Goal: Task Accomplishment & Management: Manage account settings

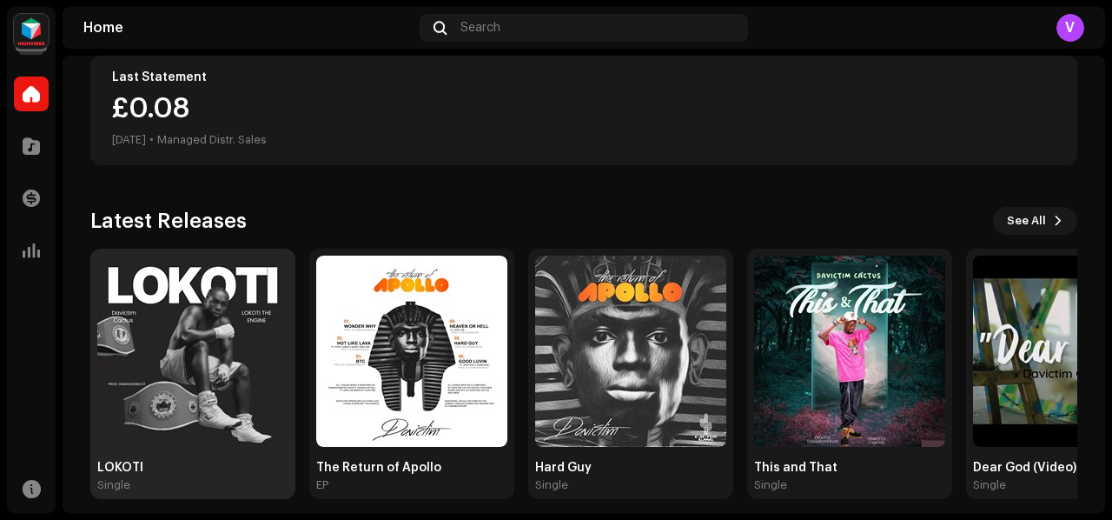
scroll to position [467, 0]
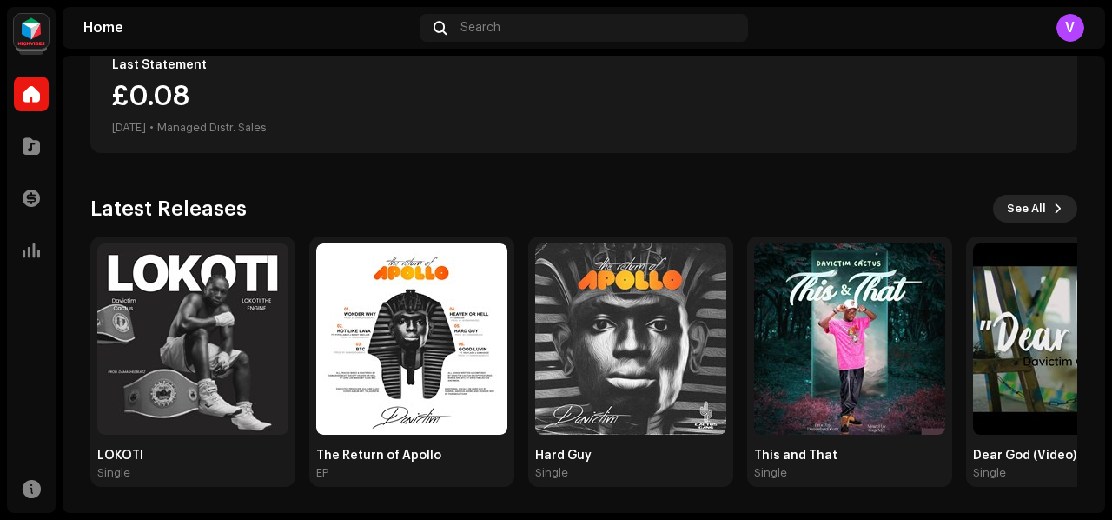
click at [1010, 209] on span "See All" at bounding box center [1026, 208] width 39 height 35
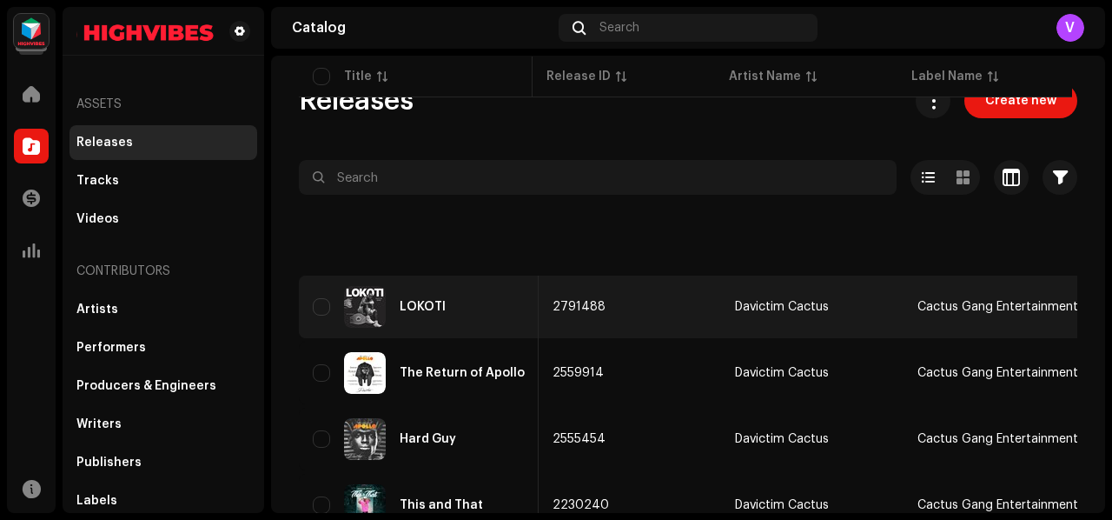
scroll to position [0, 741]
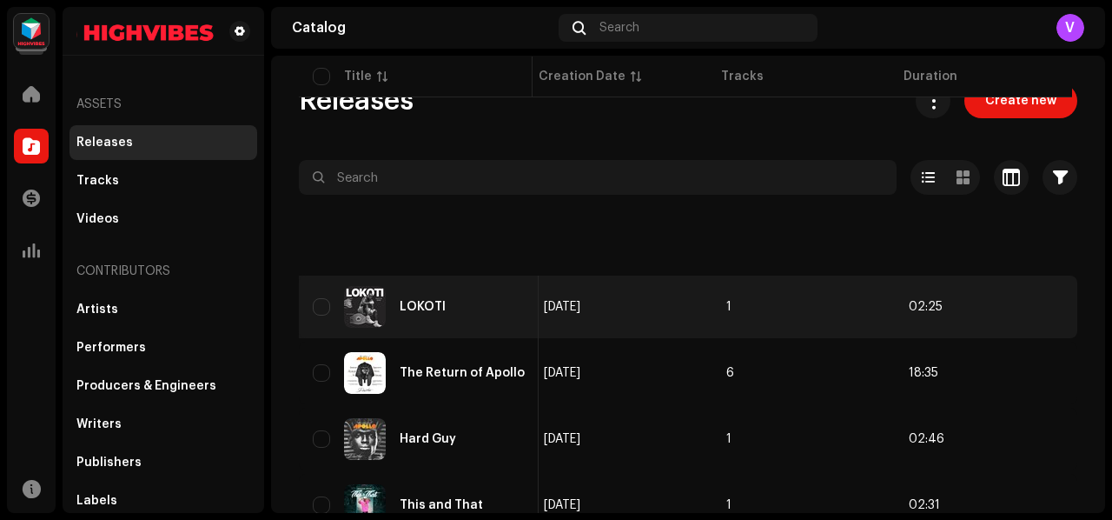
click at [808, 326] on td "1" at bounding box center [803, 306] width 182 height 63
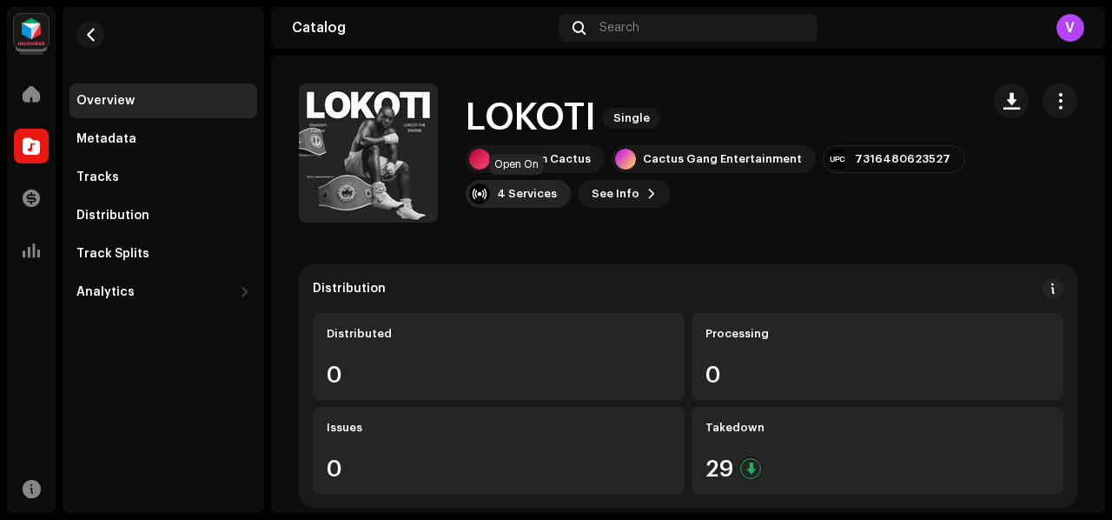
click at [520, 198] on div "4 Services" at bounding box center [527, 194] width 60 height 14
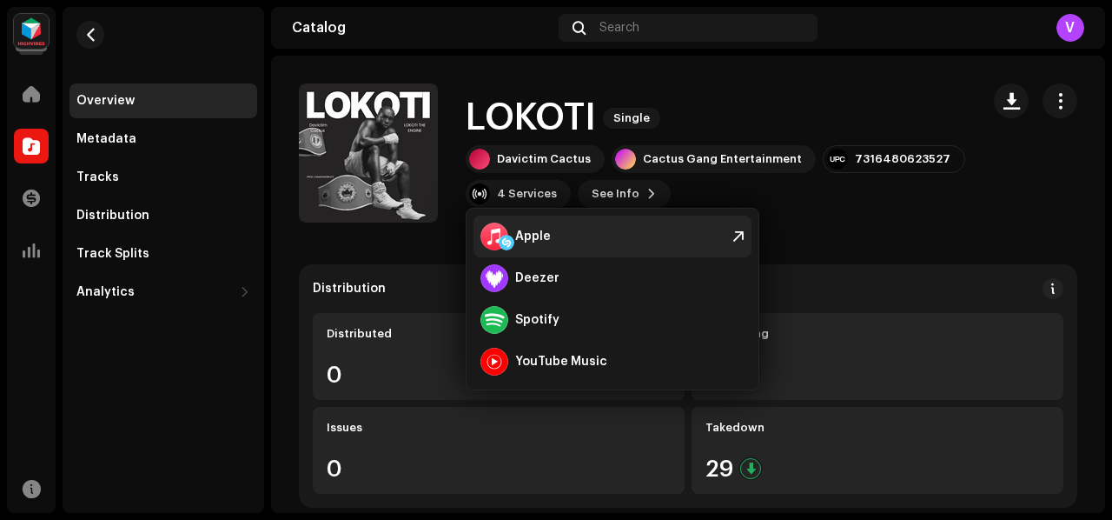
click at [605, 231] on div "Apple" at bounding box center [613, 236] width 278 height 42
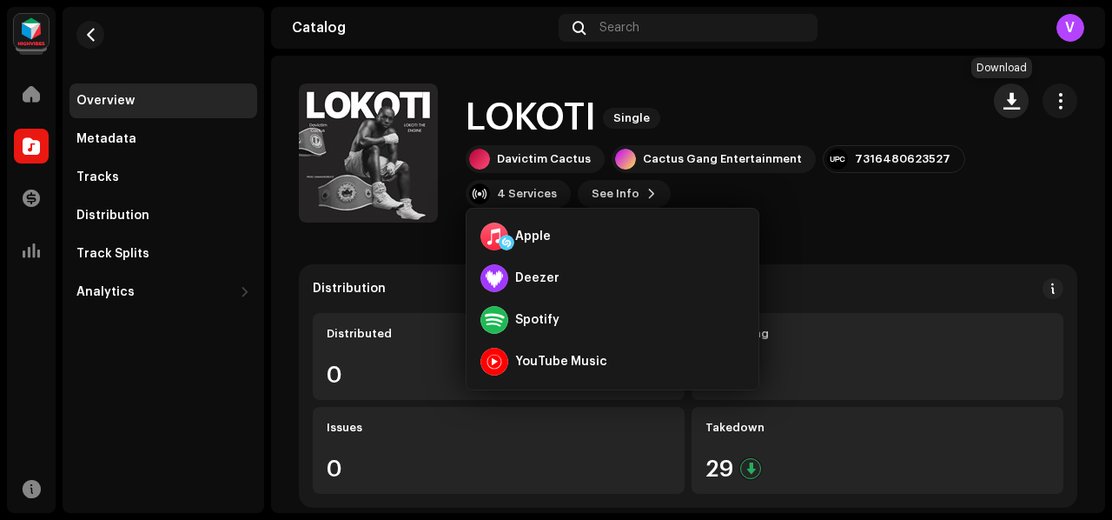
click at [1004, 103] on span "button" at bounding box center [1012, 101] width 17 height 14
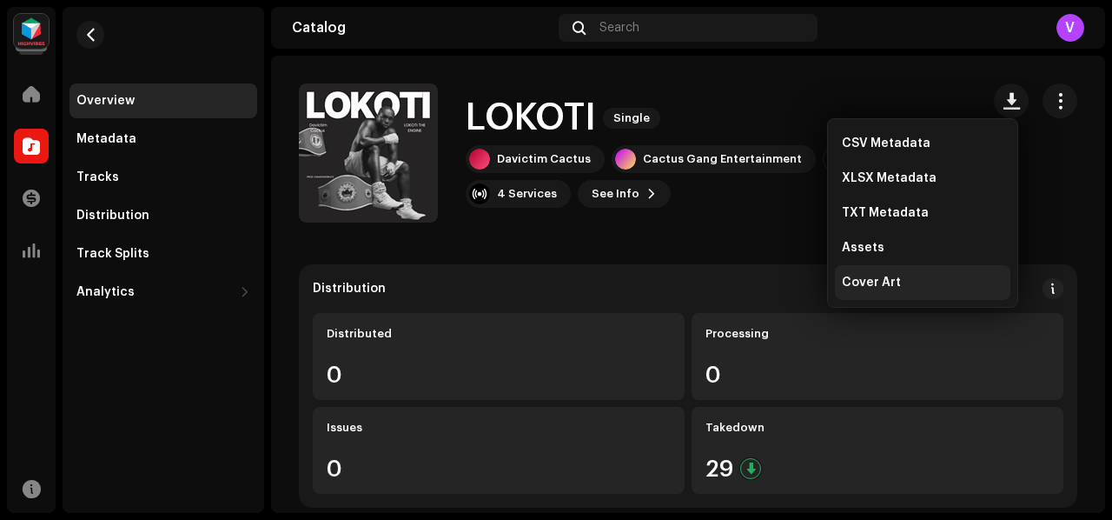
click at [951, 272] on div "Cover Art" at bounding box center [923, 282] width 176 height 35
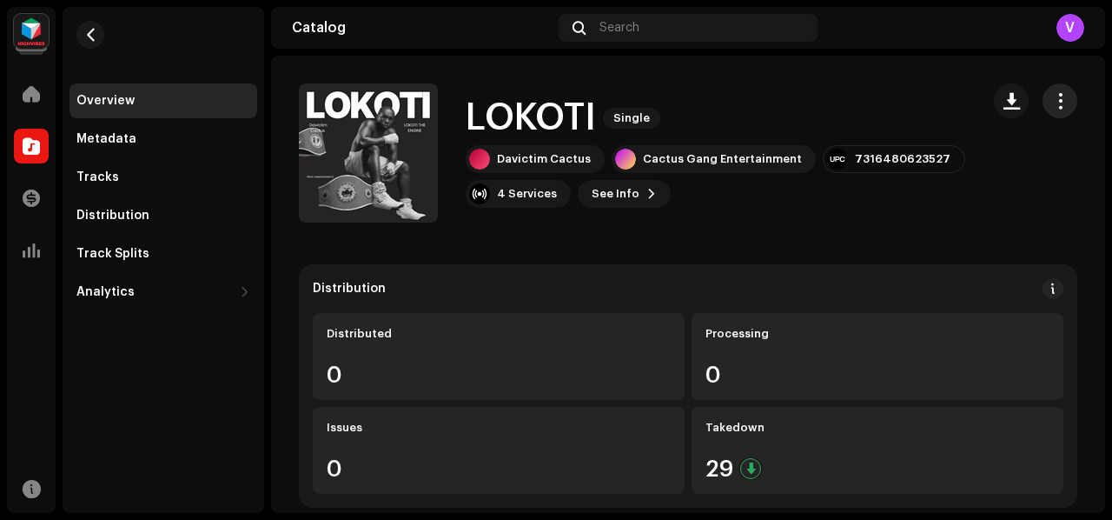
click at [1055, 89] on button "button" at bounding box center [1060, 100] width 35 height 35
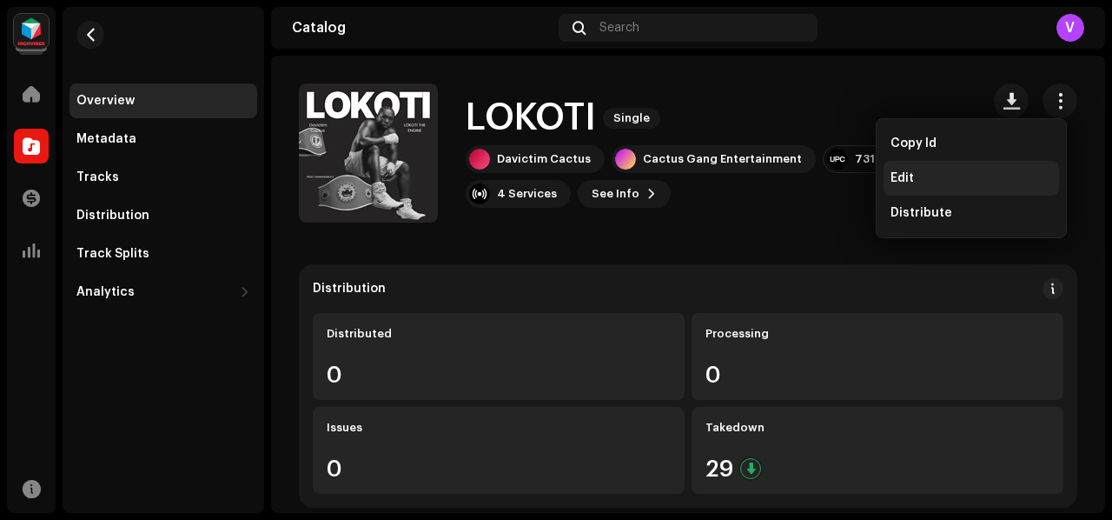
click at [990, 171] on div "Edit" at bounding box center [972, 178] width 162 height 14
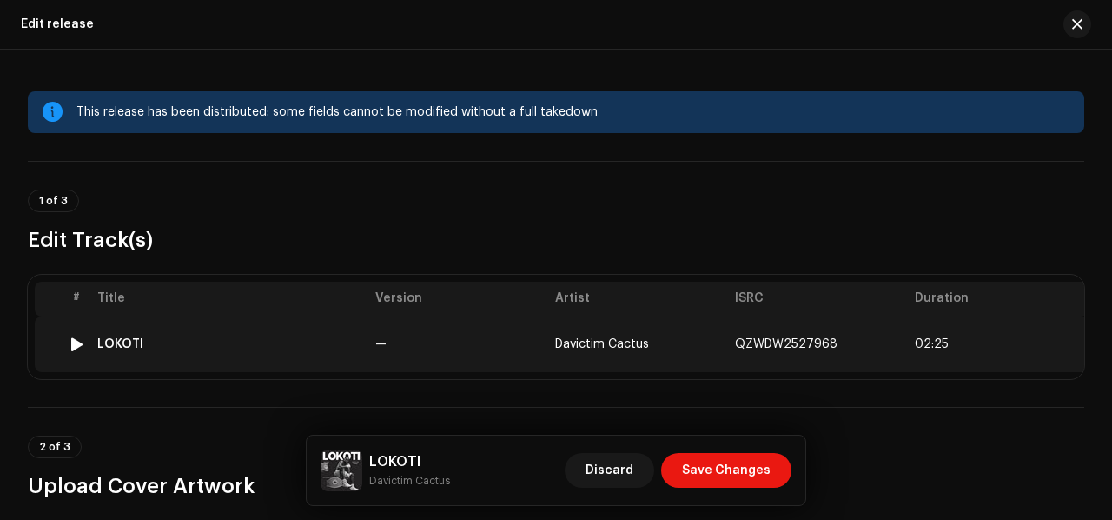
click at [219, 340] on div "LOKOTI" at bounding box center [229, 344] width 264 height 14
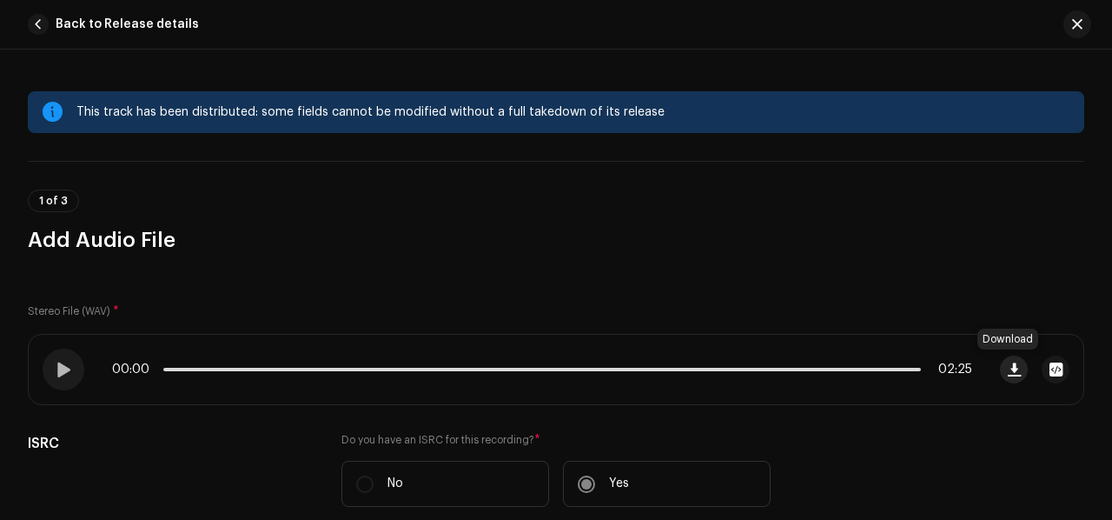
click at [1011, 362] on span "button" at bounding box center [1014, 369] width 13 height 14
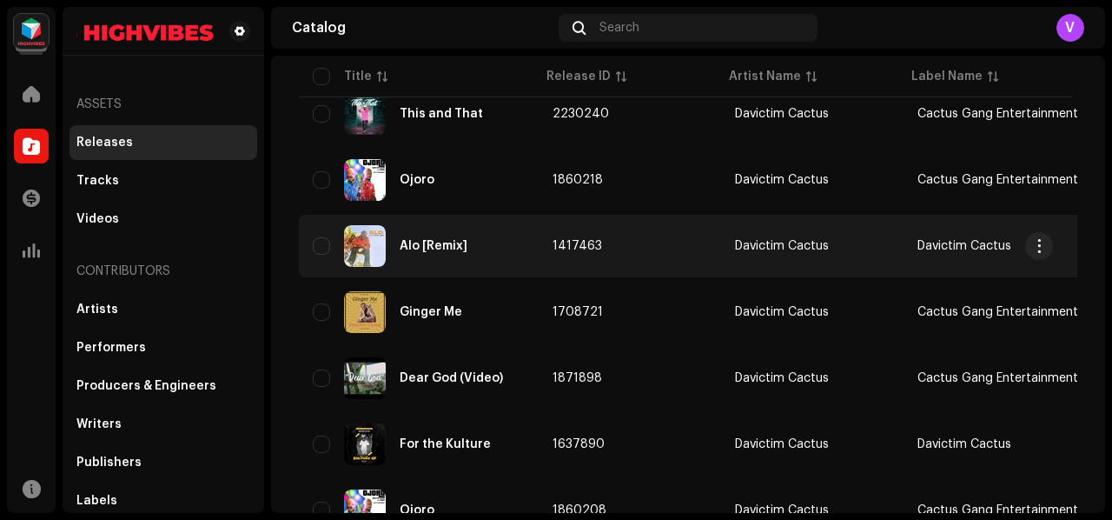
scroll to position [391, 0]
click at [688, 242] on td "1417463" at bounding box center [630, 246] width 182 height 63
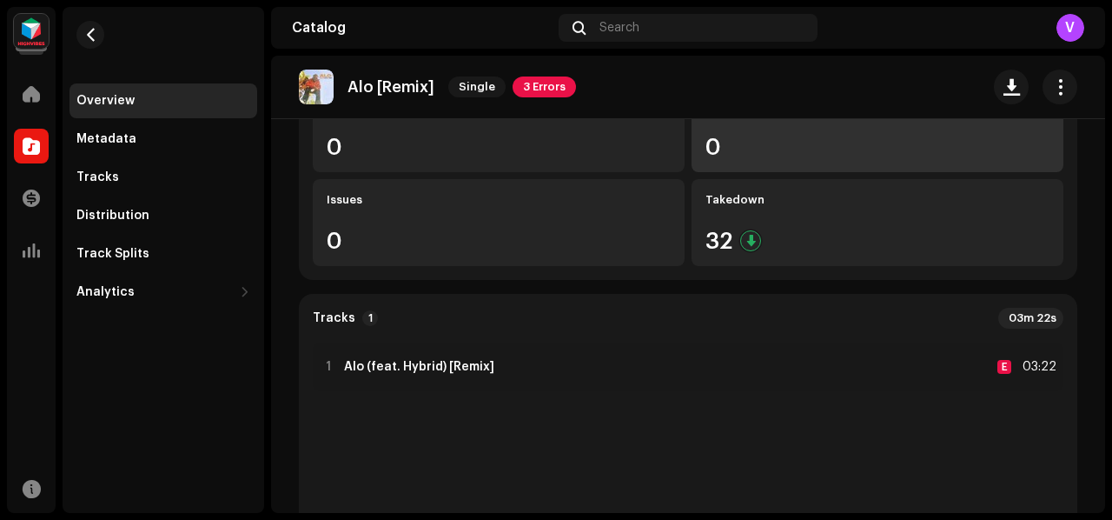
scroll to position [230, 0]
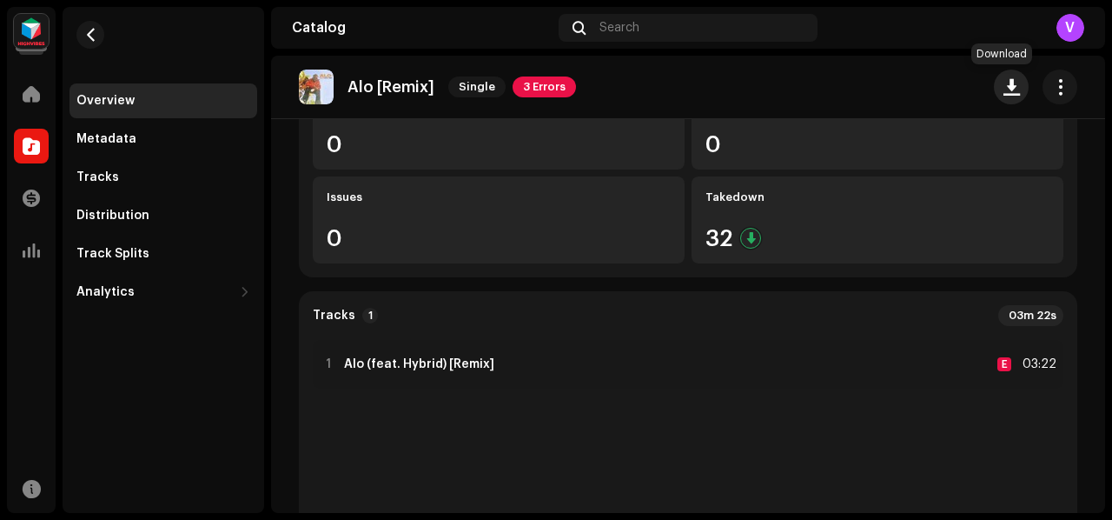
click at [1004, 83] on span "button" at bounding box center [1012, 87] width 17 height 14
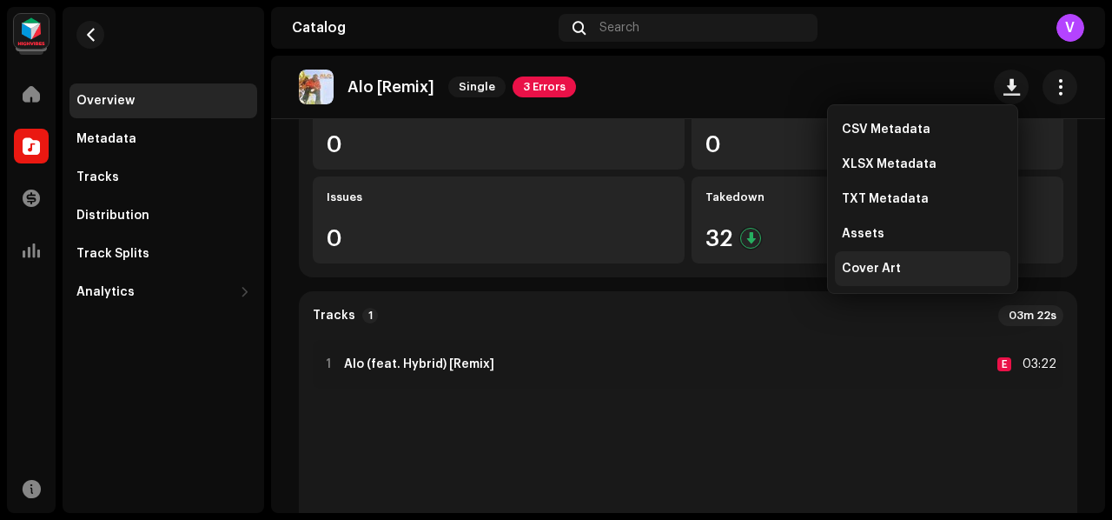
click at [913, 258] on div "Cover Art" at bounding box center [923, 268] width 176 height 35
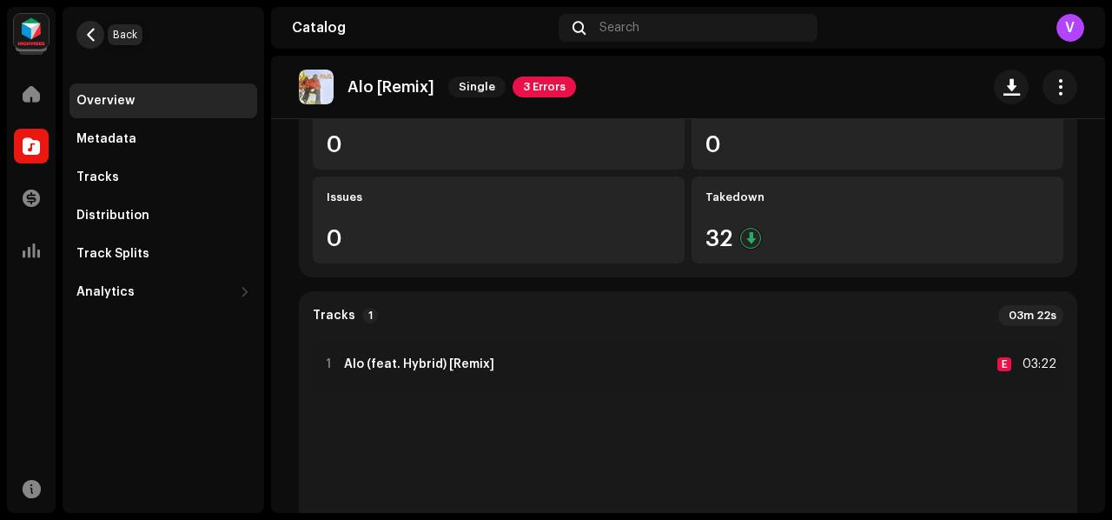
click at [87, 46] on button "button" at bounding box center [90, 35] width 28 height 28
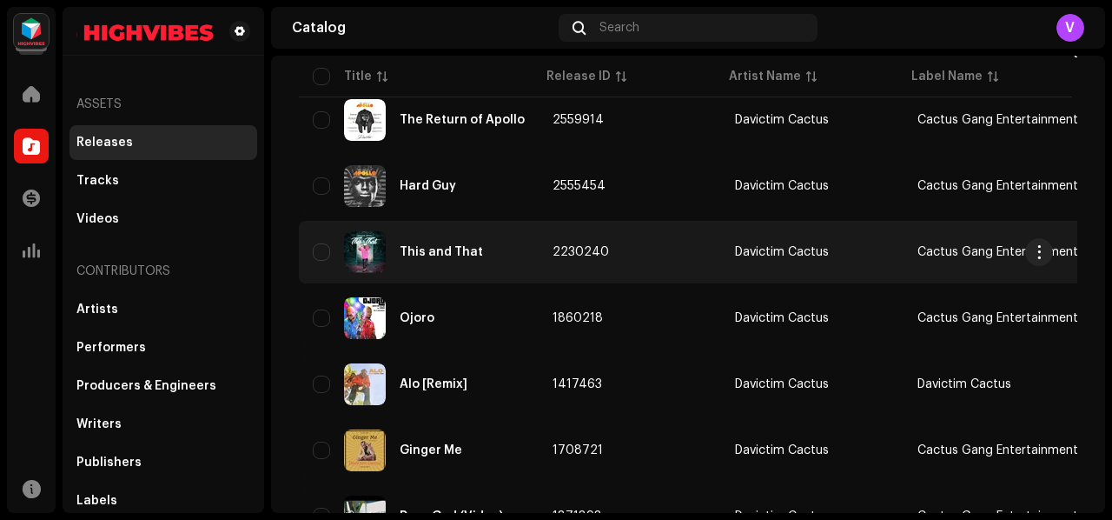
scroll to position [297, 0]
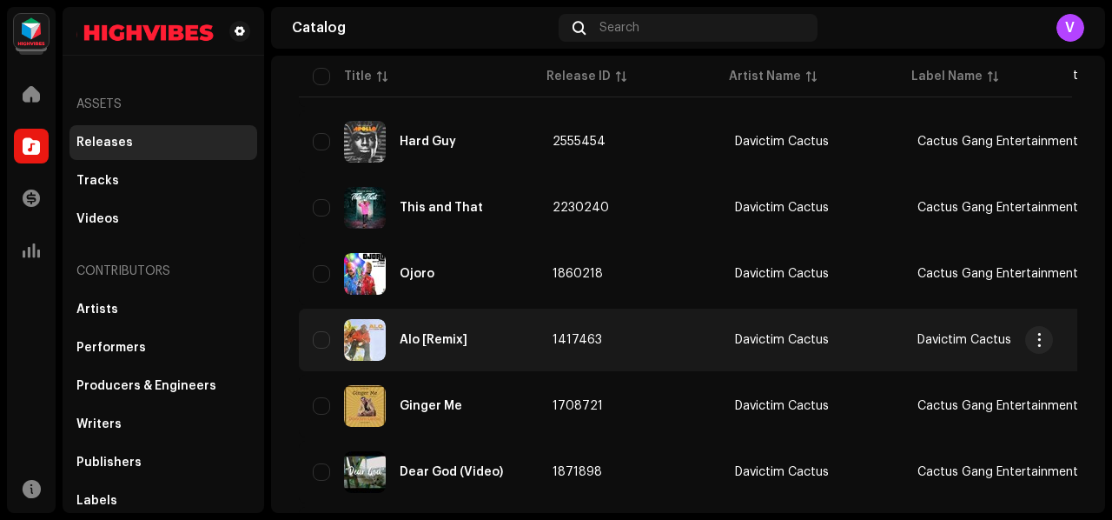
click at [408, 315] on td "Alo [Remix]" at bounding box center [419, 339] width 240 height 63
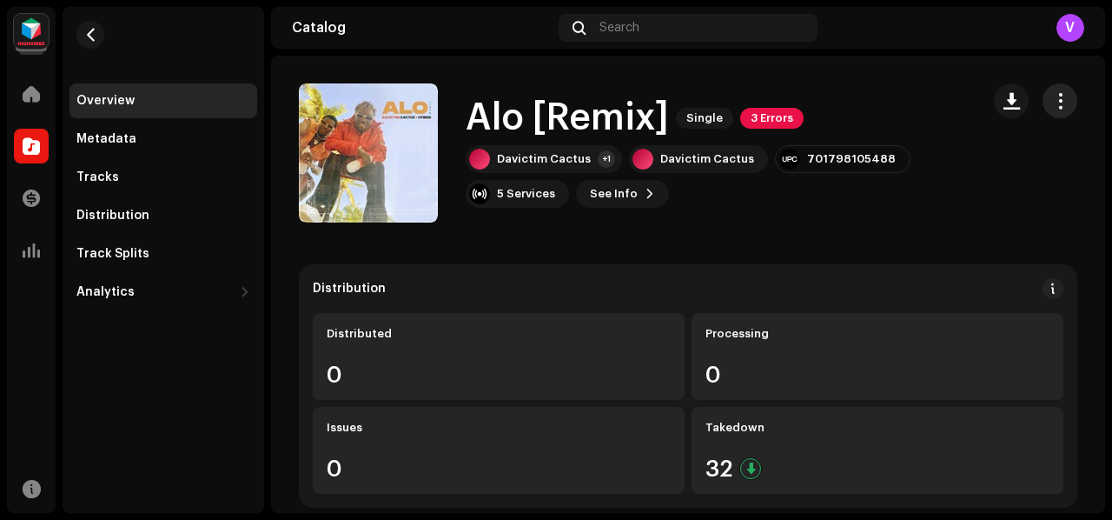
click at [1051, 88] on button "button" at bounding box center [1060, 100] width 35 height 35
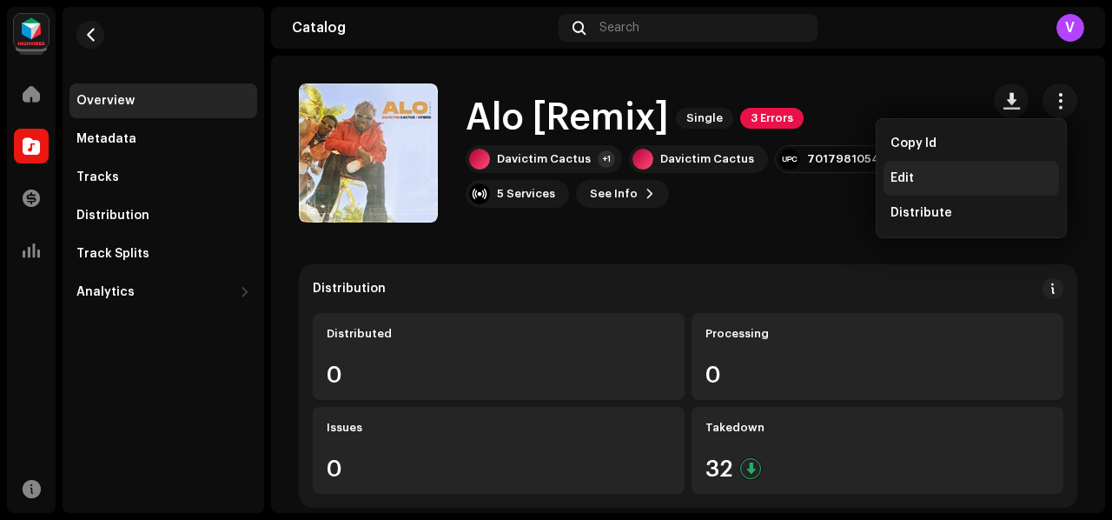
click at [979, 165] on div "Edit" at bounding box center [972, 178] width 176 height 35
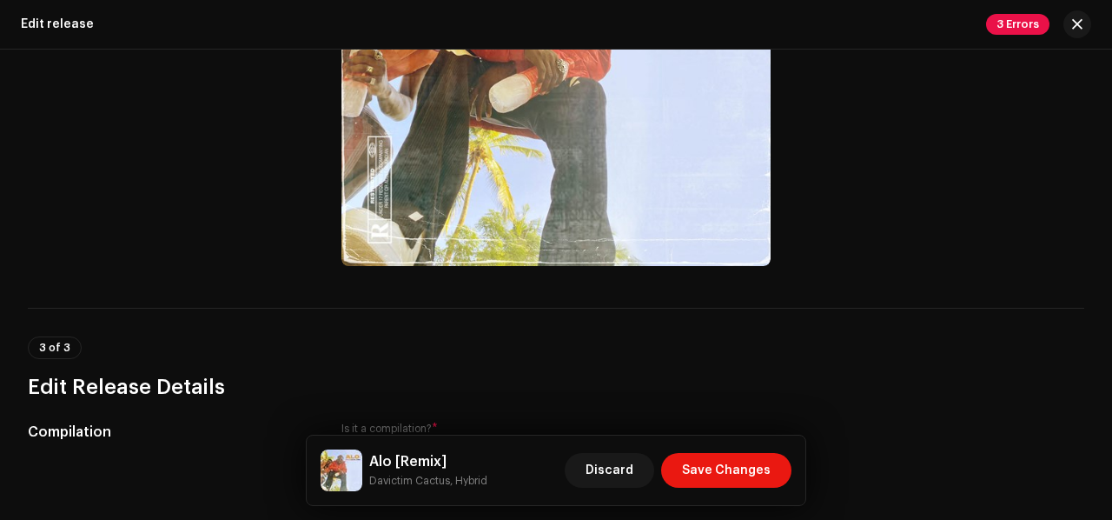
scroll to position [198, 0]
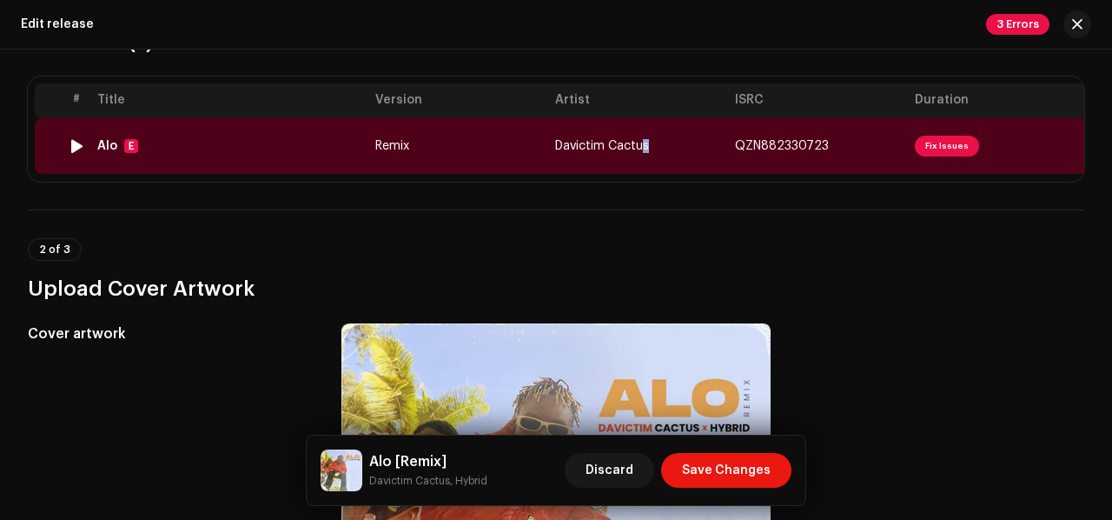
drag, startPoint x: 702, startPoint y: 131, endPoint x: 646, endPoint y: 131, distance: 56.5
click at [646, 131] on td "Davictim Cactus" at bounding box center [638, 146] width 180 height 56
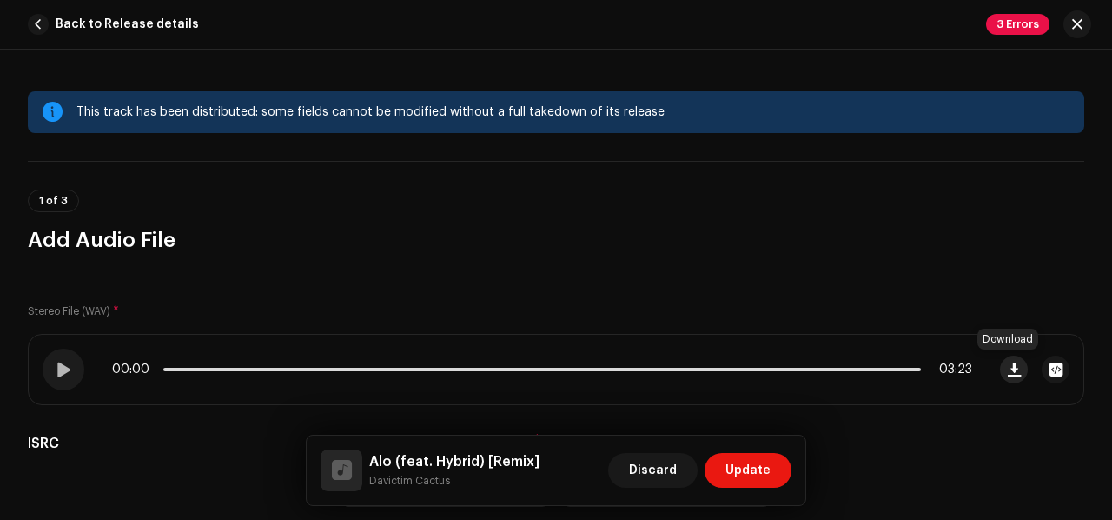
click at [1010, 369] on span "button" at bounding box center [1014, 369] width 13 height 14
click at [41, 13] on button "Back to Release details" at bounding box center [117, 24] width 192 height 35
click at [1088, 20] on button "button" at bounding box center [1077, 24] width 28 height 28
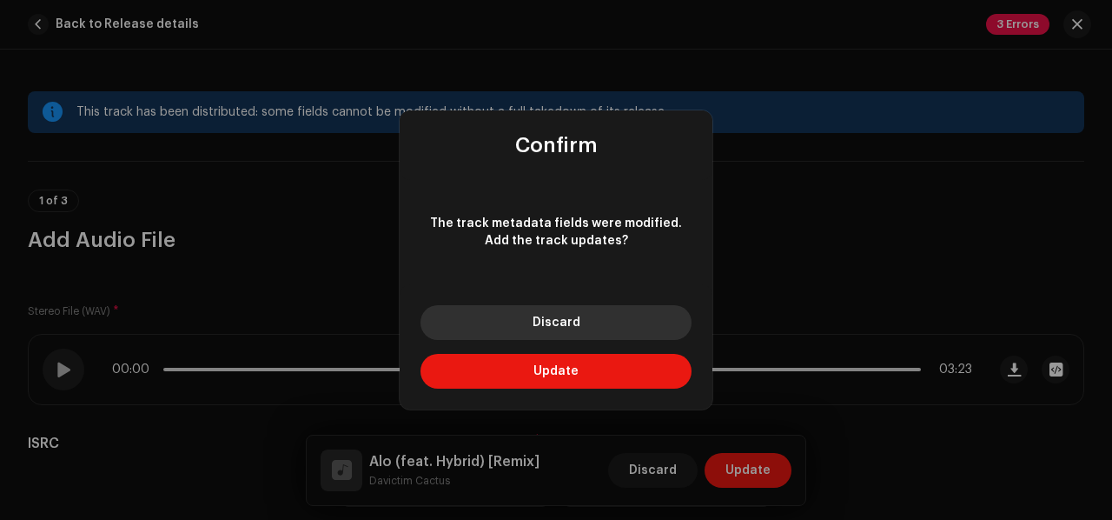
click at [619, 312] on button "Discard" at bounding box center [556, 322] width 271 height 35
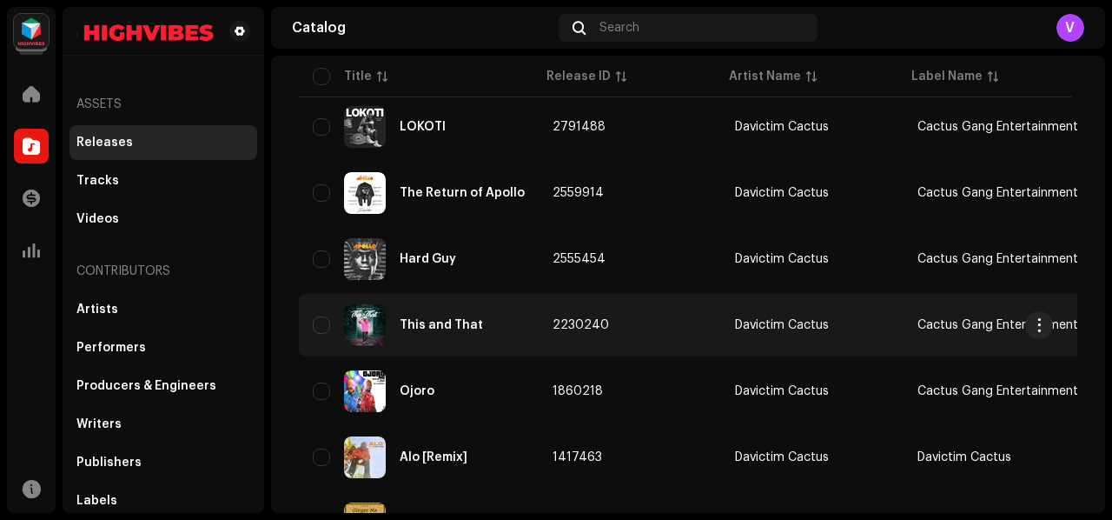
scroll to position [214, 0]
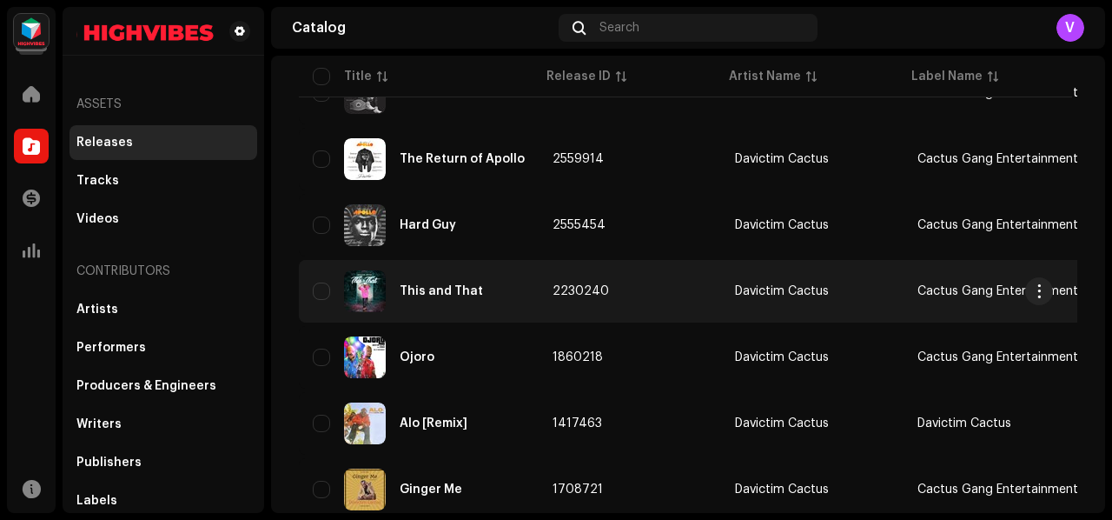
click at [496, 314] on td "This and That" at bounding box center [419, 291] width 240 height 63
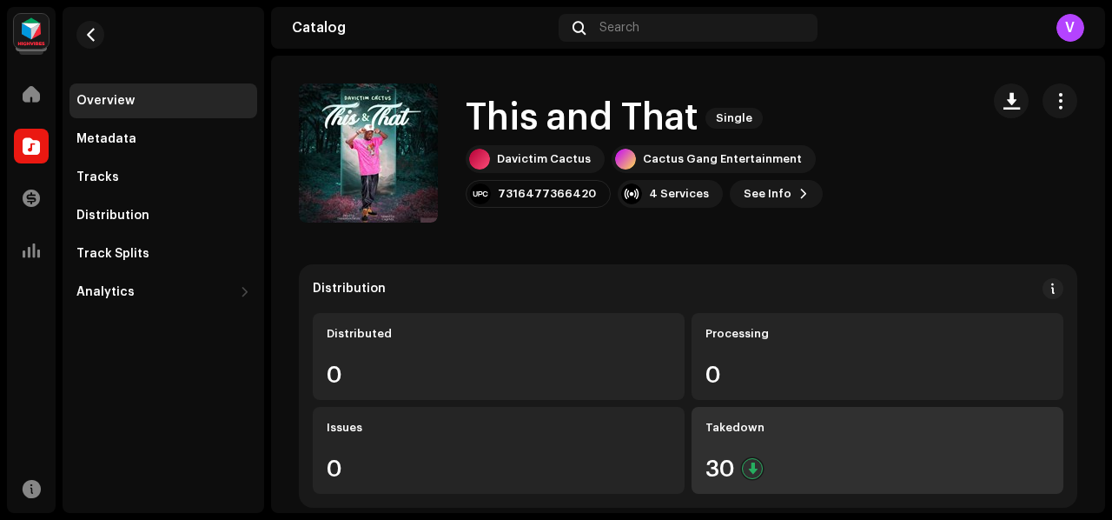
click at [879, 492] on div "Takedown 30" at bounding box center [878, 450] width 372 height 87
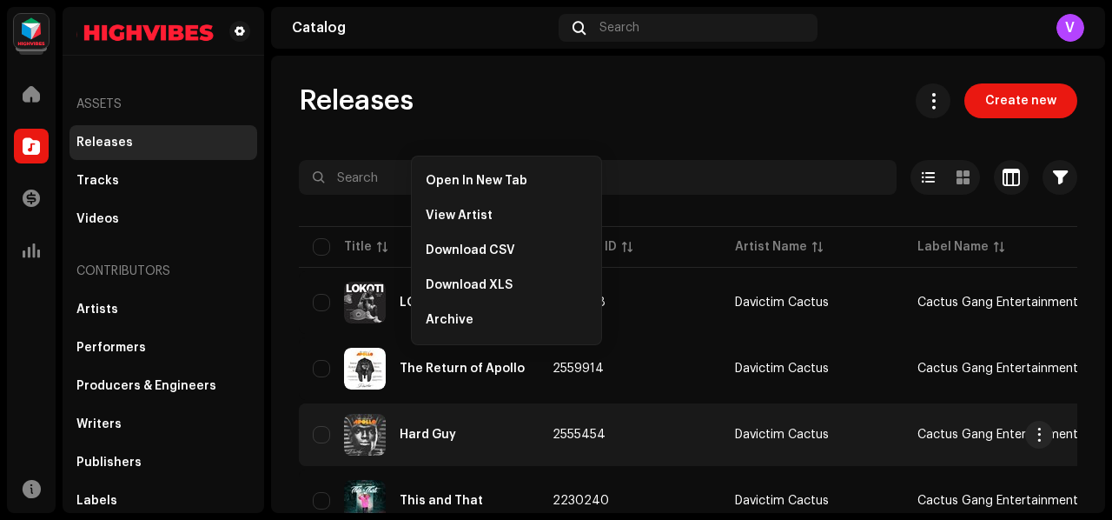
scroll to position [163, 0]
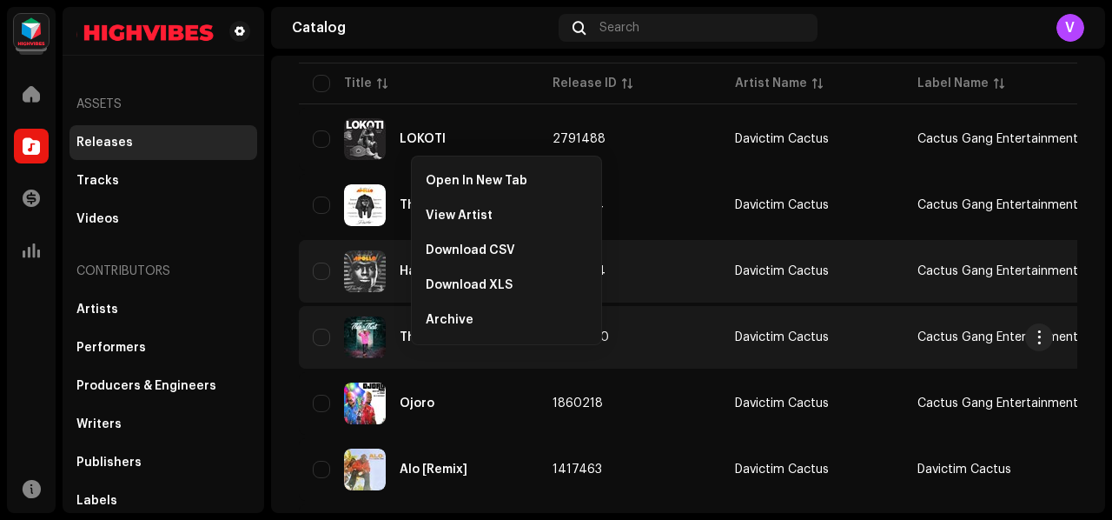
click at [408, 340] on div "This and That" at bounding box center [441, 337] width 83 height 12
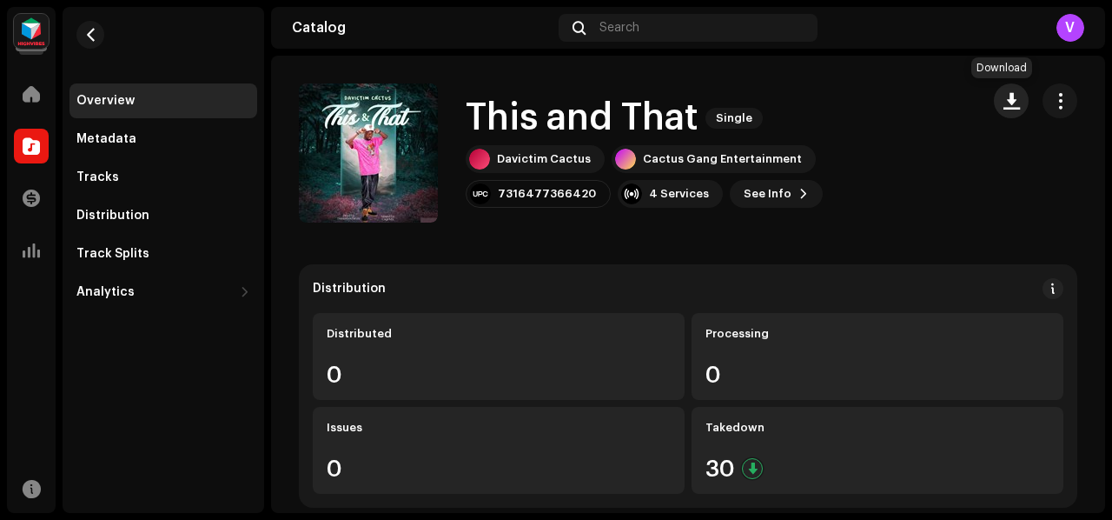
click at [1015, 103] on button "button" at bounding box center [1011, 100] width 35 height 35
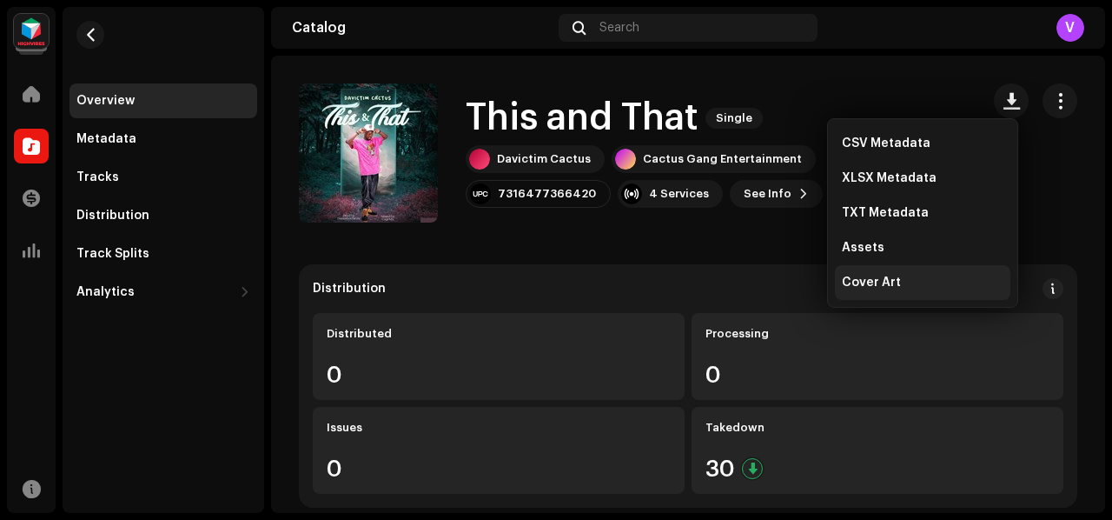
click at [984, 290] on div "Cover Art" at bounding box center [923, 282] width 176 height 35
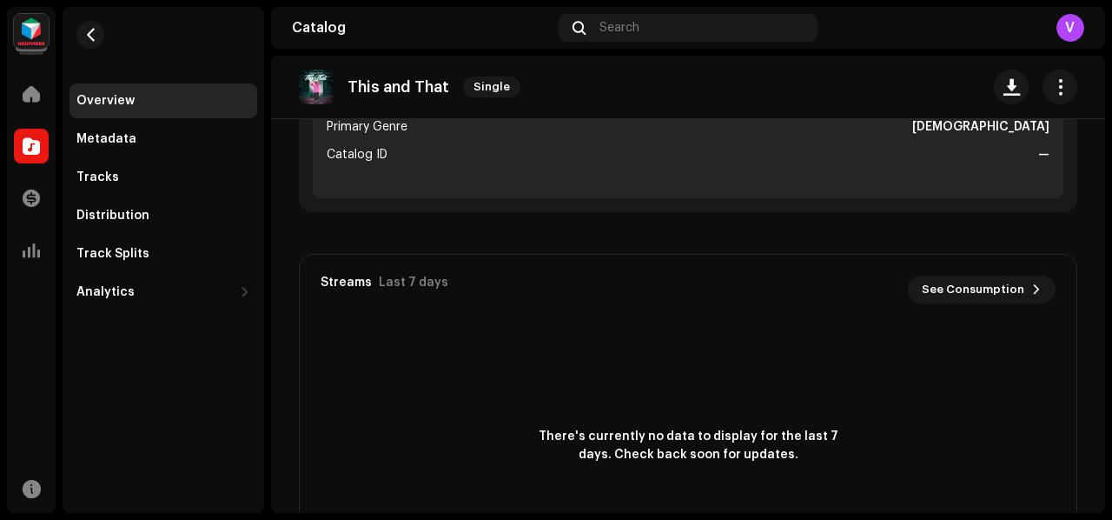
scroll to position [409, 0]
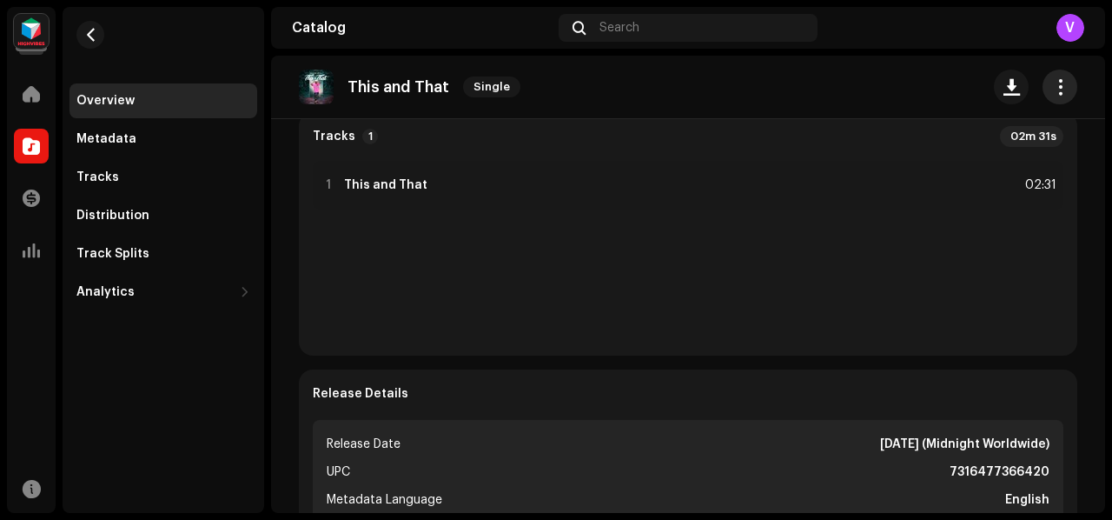
click at [1043, 79] on button "button" at bounding box center [1060, 87] width 35 height 35
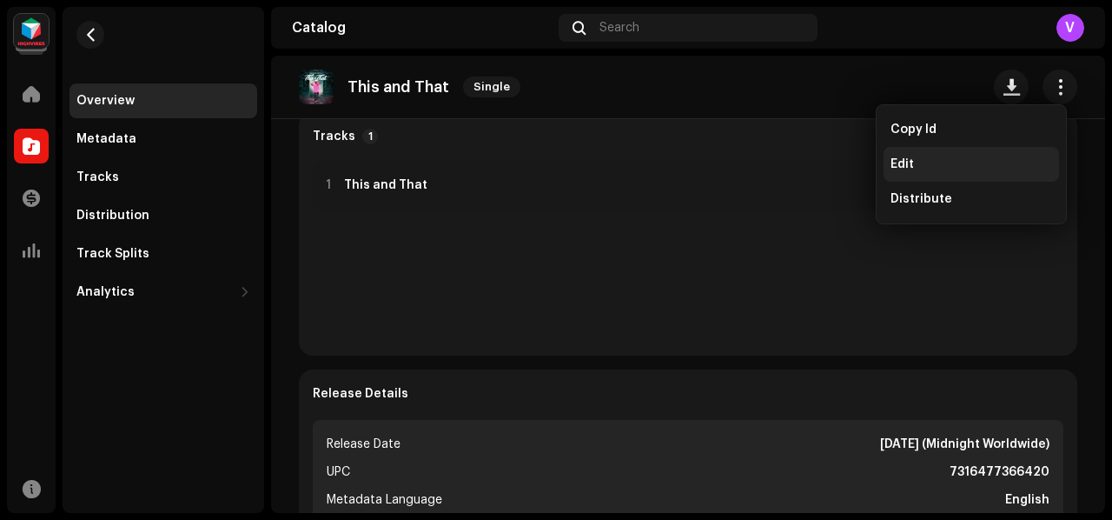
click at [949, 168] on div "Edit" at bounding box center [972, 164] width 162 height 14
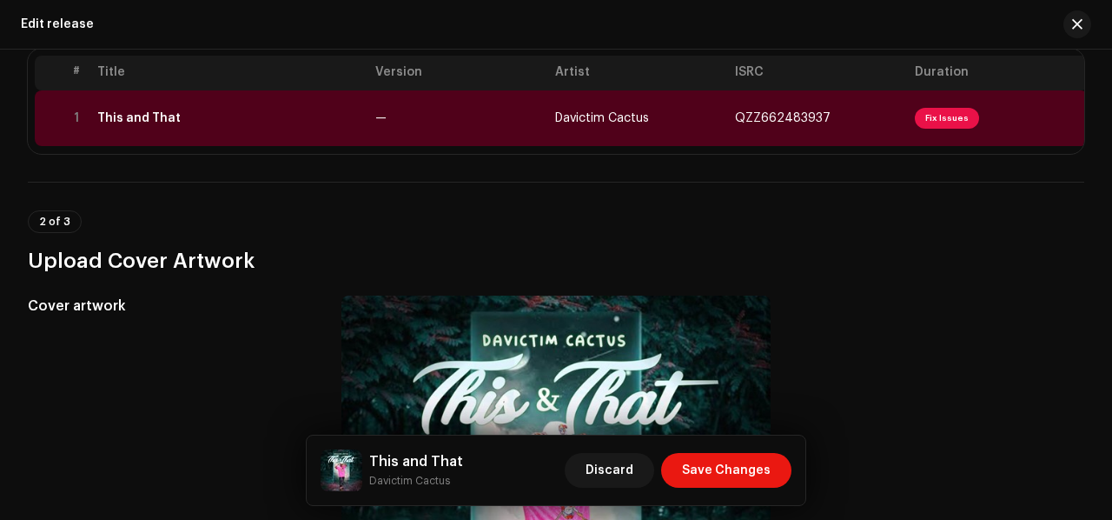
scroll to position [283, 0]
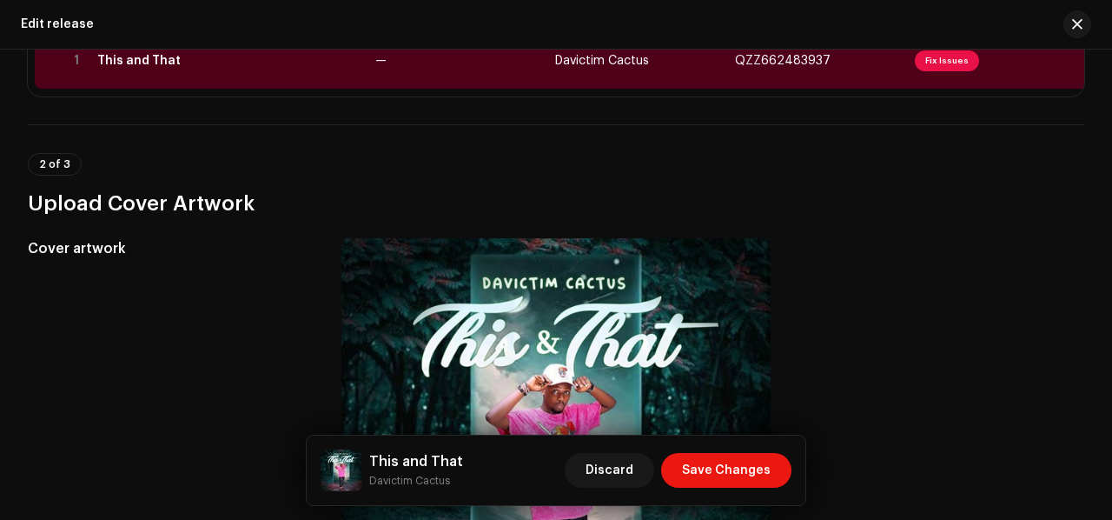
drag, startPoint x: 949, startPoint y: 168, endPoint x: 865, endPoint y: 62, distance: 134.9
click at [865, 62] on td "QZZ662483937" at bounding box center [818, 61] width 180 height 56
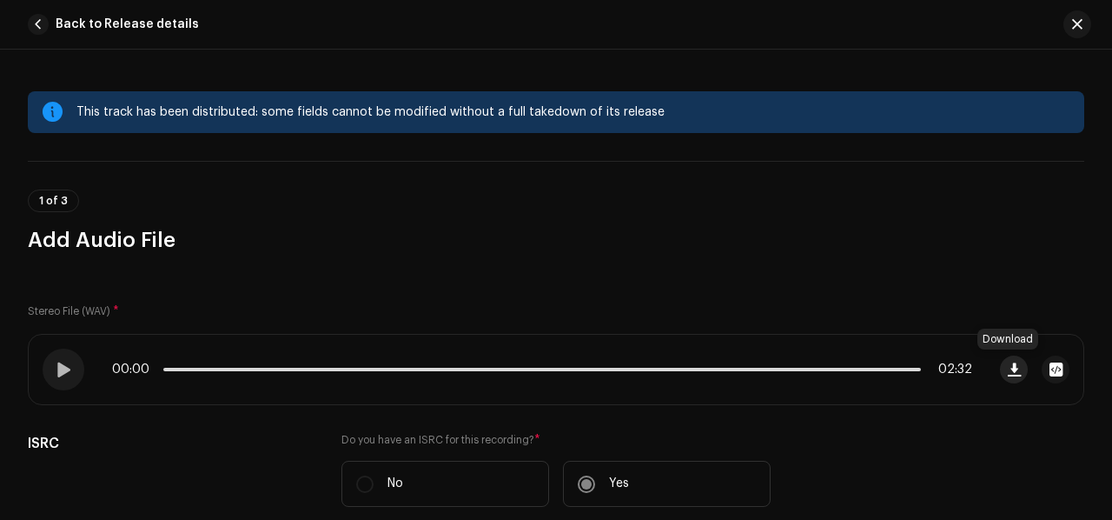
click at [1000, 367] on button "button" at bounding box center [1014, 369] width 28 height 28
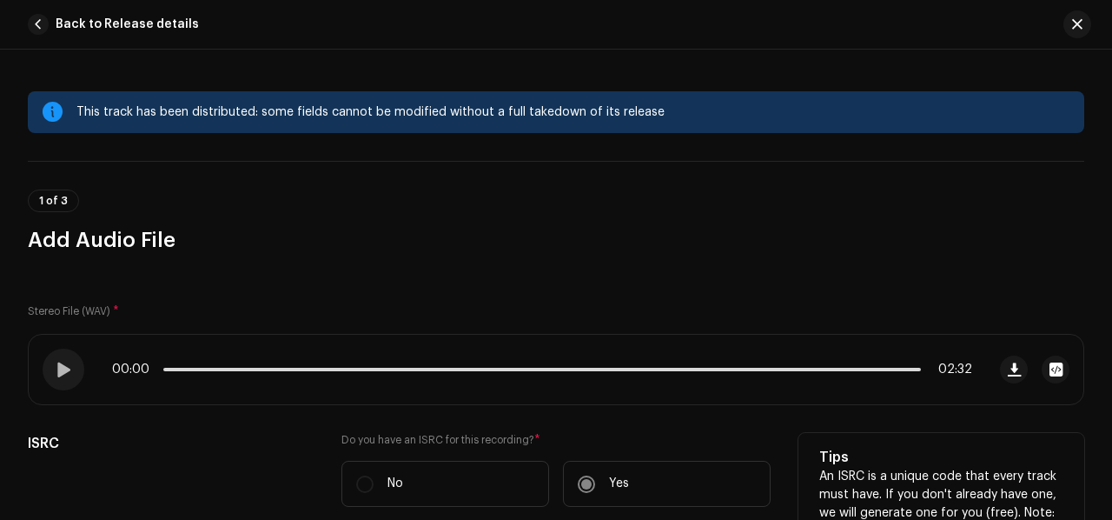
click at [886, 502] on p "An ISRC is a unique code that every track must have. If you don't already have …" at bounding box center [941, 521] width 244 height 109
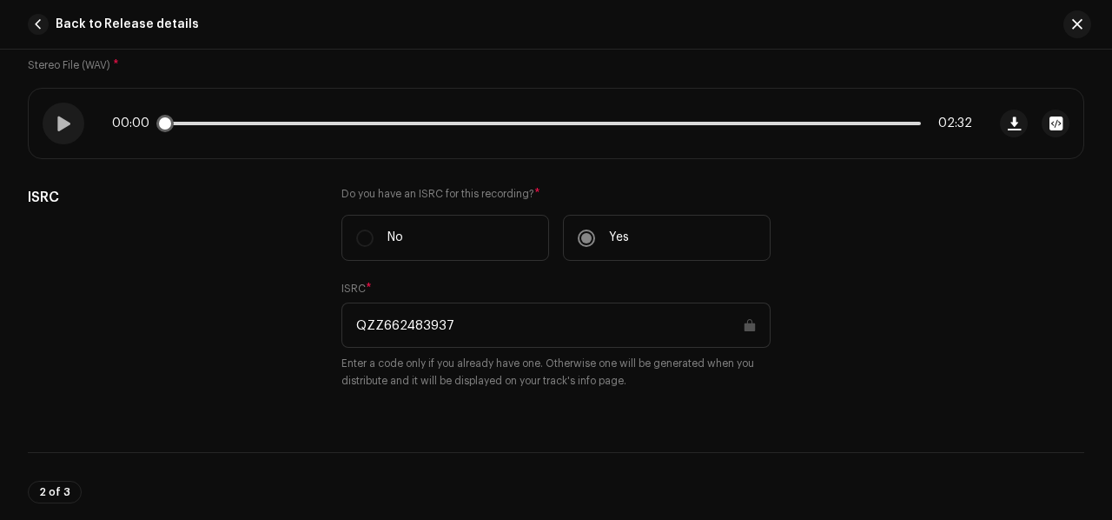
scroll to position [248, 0]
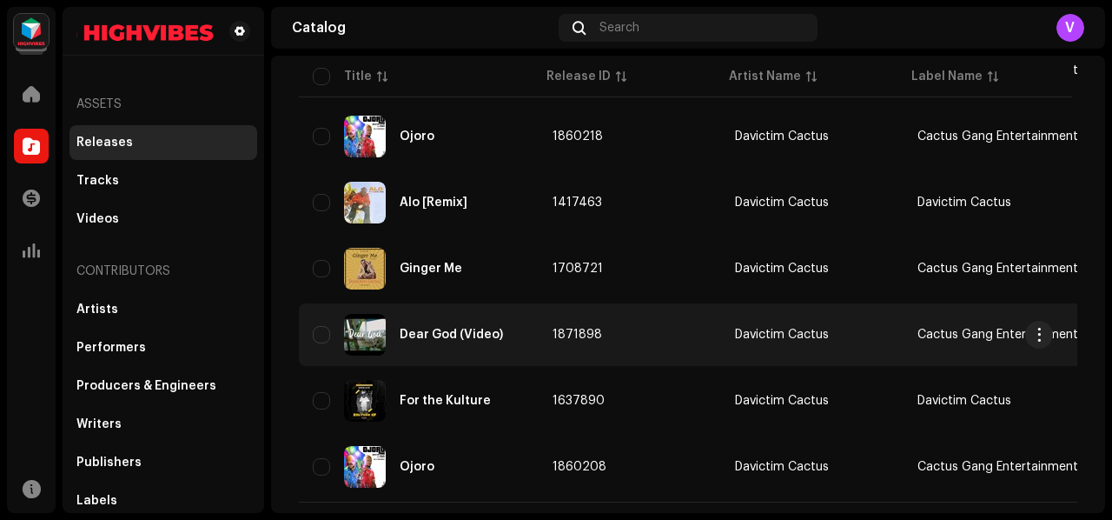
scroll to position [472, 0]
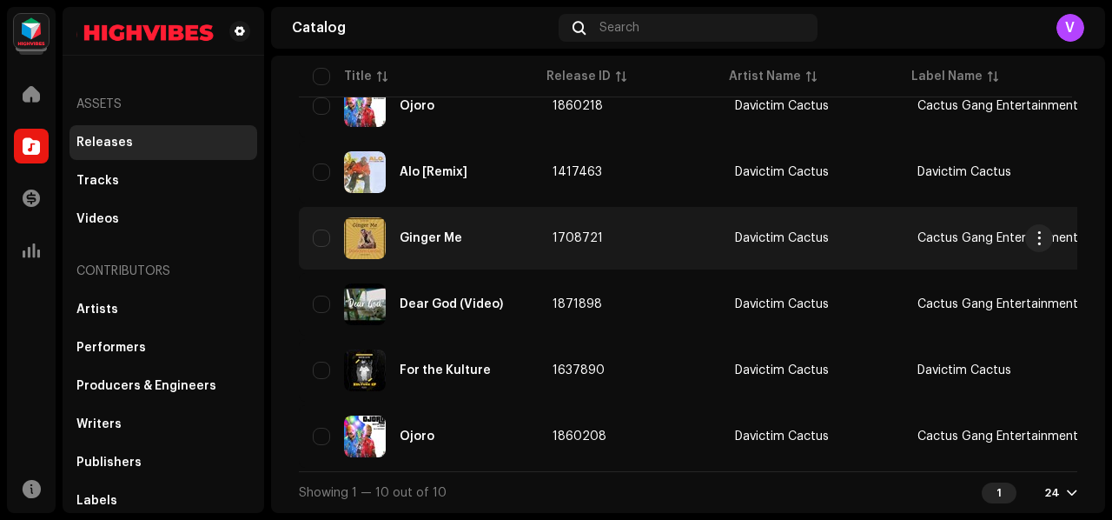
click at [464, 221] on div "Ginger Me" at bounding box center [419, 238] width 212 height 42
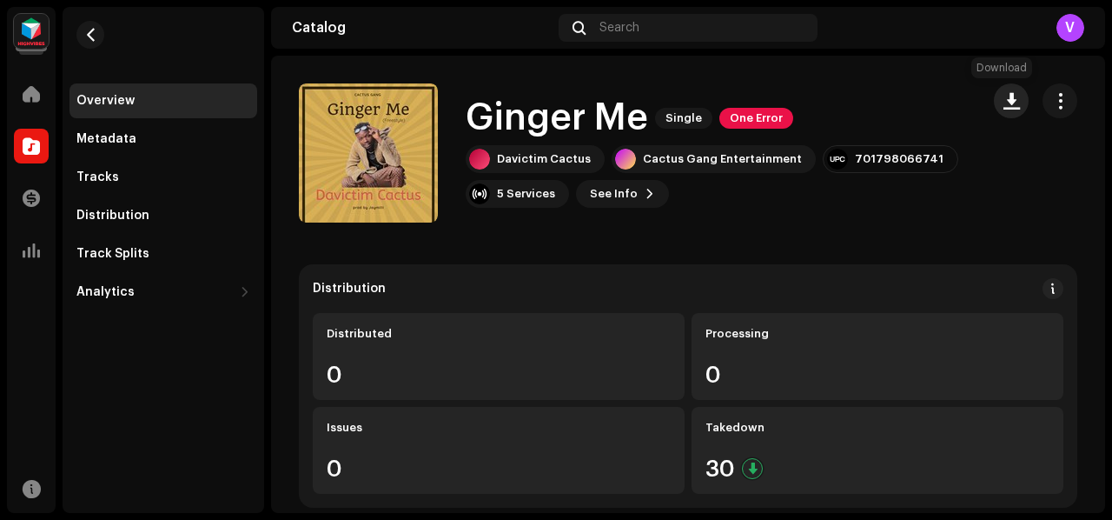
click at [1009, 101] on span "button" at bounding box center [1012, 101] width 17 height 14
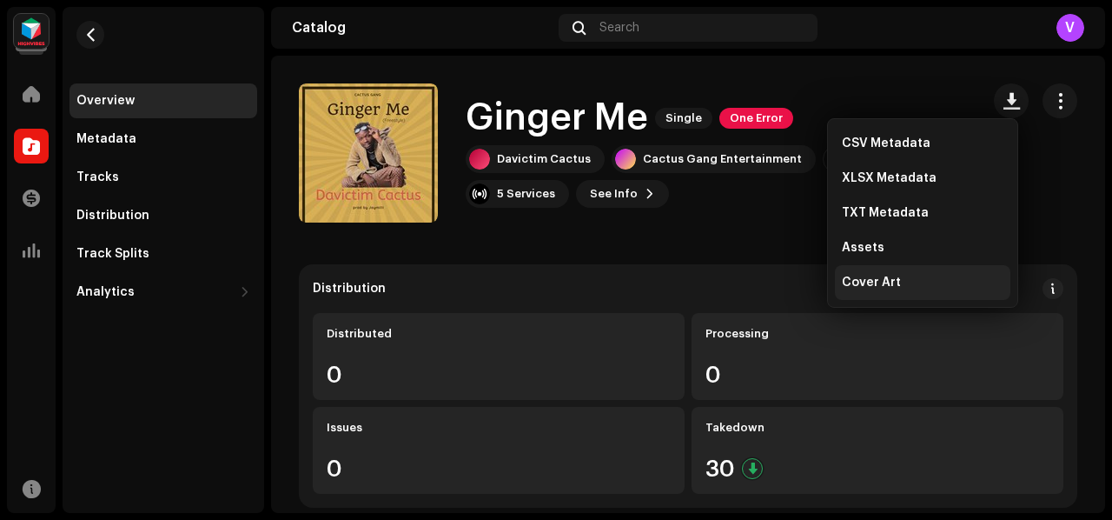
click at [891, 282] on span "Cover Art" at bounding box center [871, 282] width 59 height 14
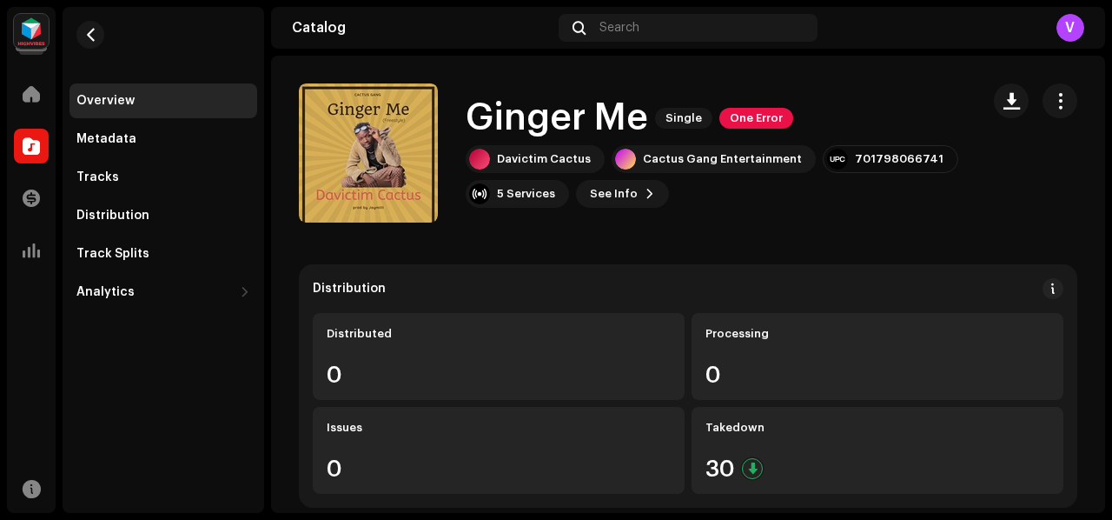
drag, startPoint x: 0, startPoint y: 447, endPoint x: 0, endPoint y: 520, distance: 73.0
click at [0, 407] on div "Davictim Cactus Home Catalog Transactions Analytics Resources Overview Metadata…" at bounding box center [556, 260] width 1112 height 520
click at [1011, 97] on button "button" at bounding box center [1011, 100] width 35 height 35
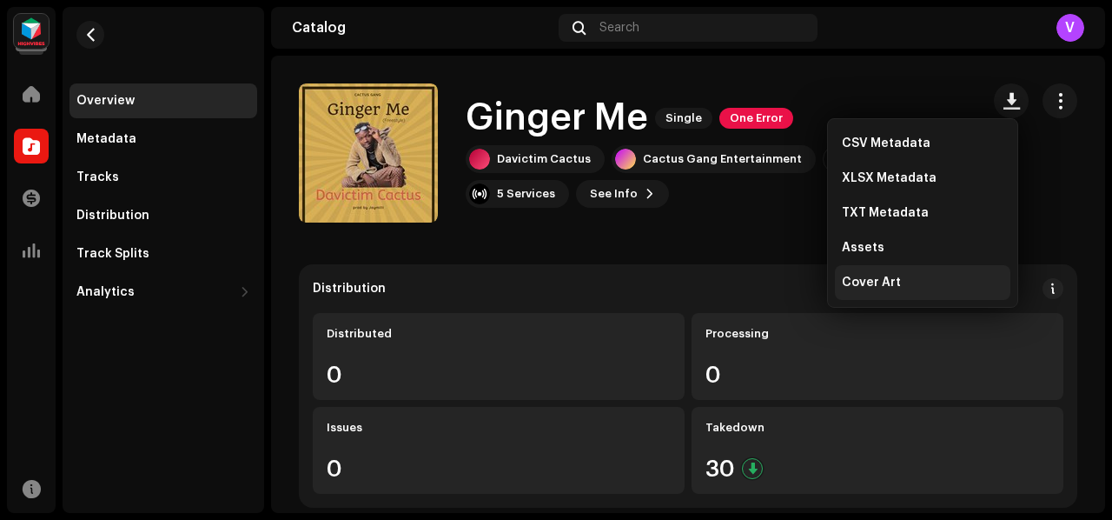
click at [912, 280] on div "Cover Art" at bounding box center [923, 282] width 162 height 14
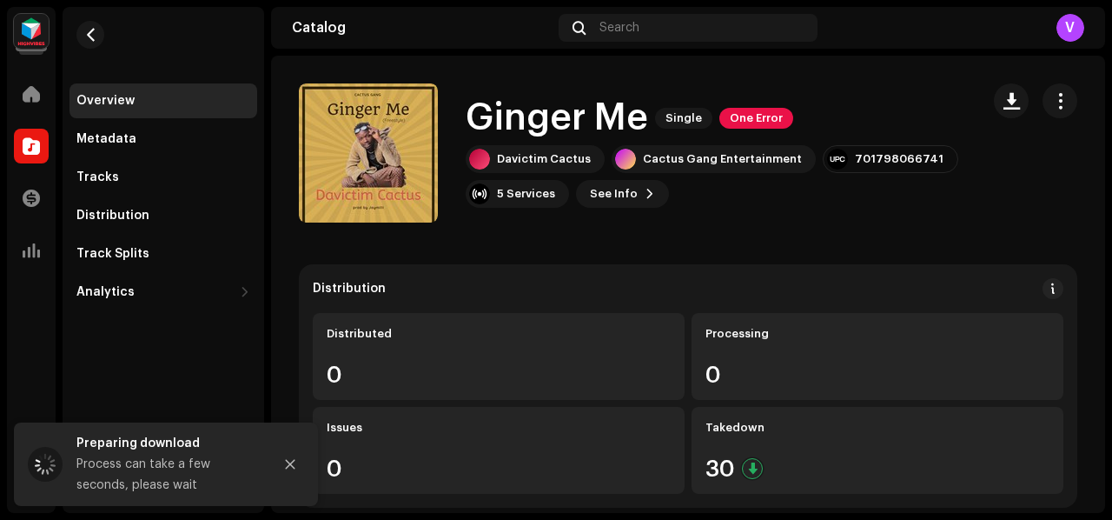
drag, startPoint x: 584, startPoint y: 415, endPoint x: 497, endPoint y: 267, distance: 172.1
click at [497, 267] on div "Distribution Distributed 0 Processing 0 Issues 0 Takedown 30" at bounding box center [688, 385] width 779 height 243
drag, startPoint x: 449, startPoint y: 187, endPoint x: 449, endPoint y: 203, distance: 16.5
click at [449, 203] on div "Ginger Me Single One Error Davictim Cactus Cactus Gang Entertainment 7017980667…" at bounding box center [632, 152] width 667 height 139
click at [594, 188] on span "See Info" at bounding box center [614, 193] width 48 height 35
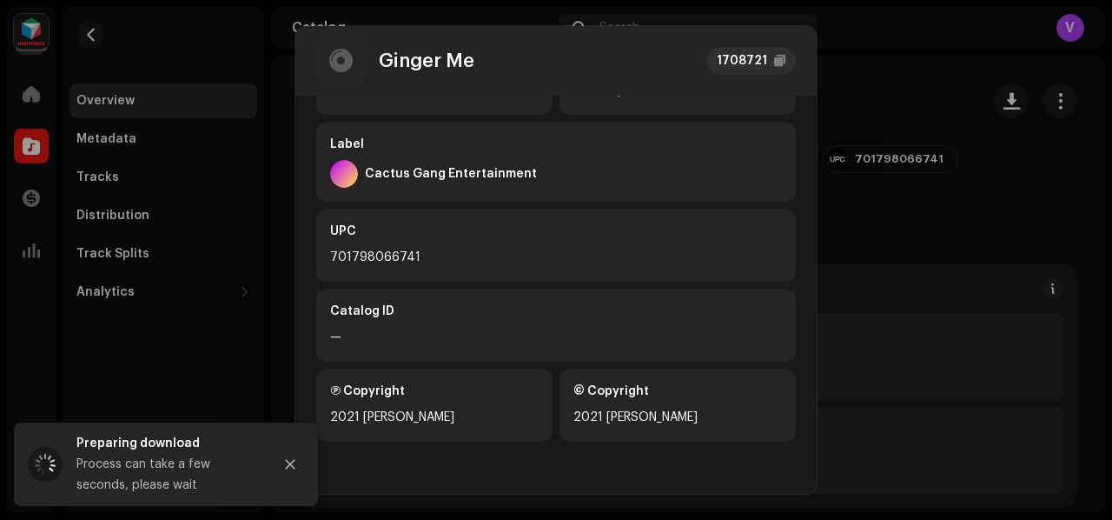
scroll to position [447, 0]
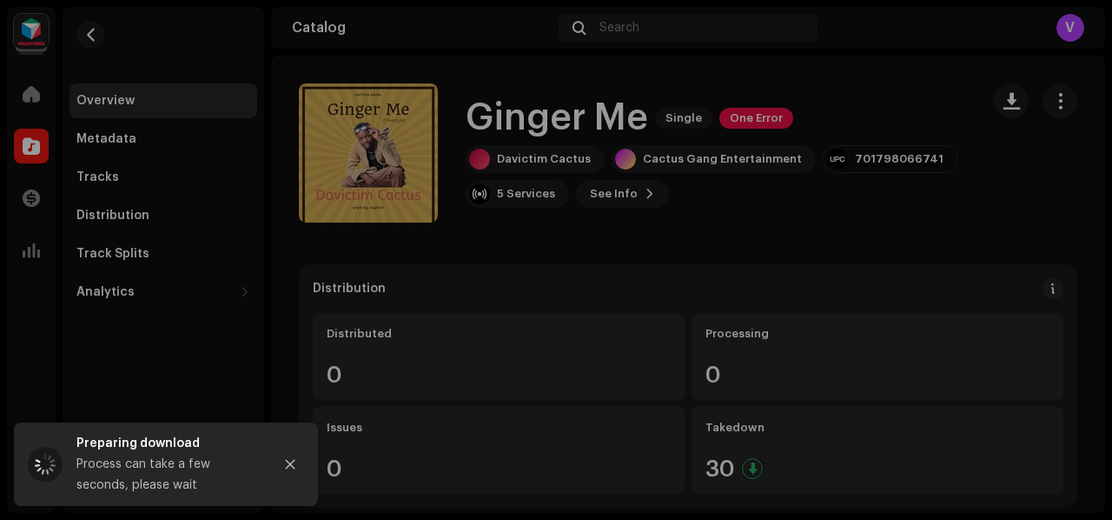
click at [1065, 328] on div "Ginger Me 1708721 Metadata Distribution Metadata Language English Release Title…" at bounding box center [556, 260] width 1112 height 520
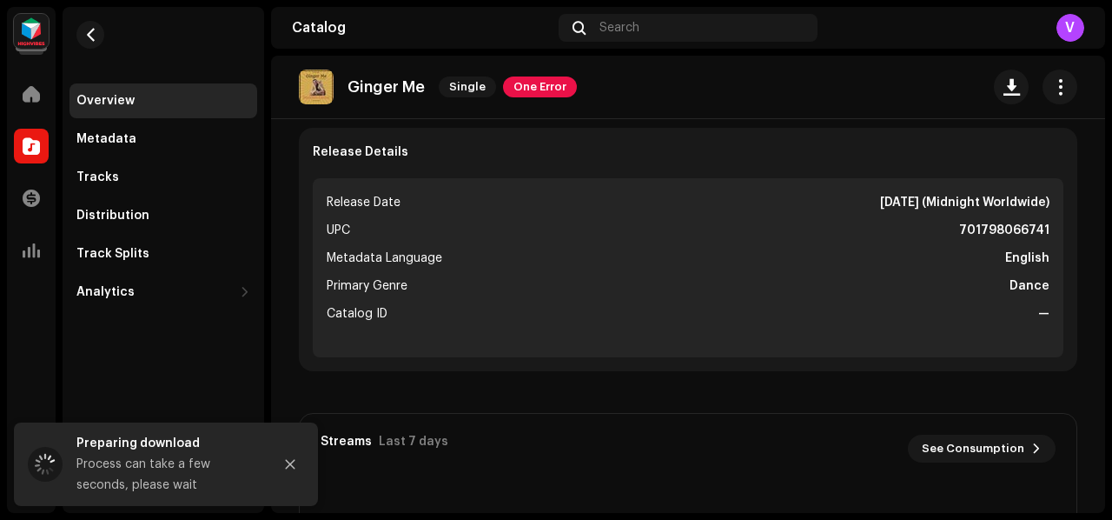
scroll to position [695, 0]
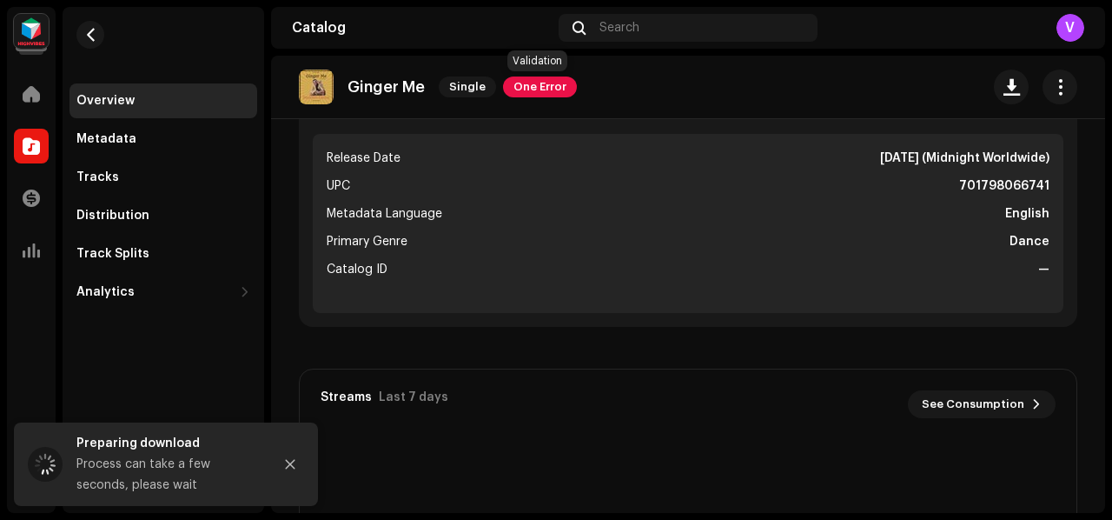
click at [528, 90] on span "One Error" at bounding box center [540, 86] width 74 height 21
click at [1102, 276] on div "Validation Errors Address the following issues before you can distribute. Track…" at bounding box center [556, 260] width 1112 height 520
click at [1063, 88] on button "button" at bounding box center [1060, 87] width 35 height 35
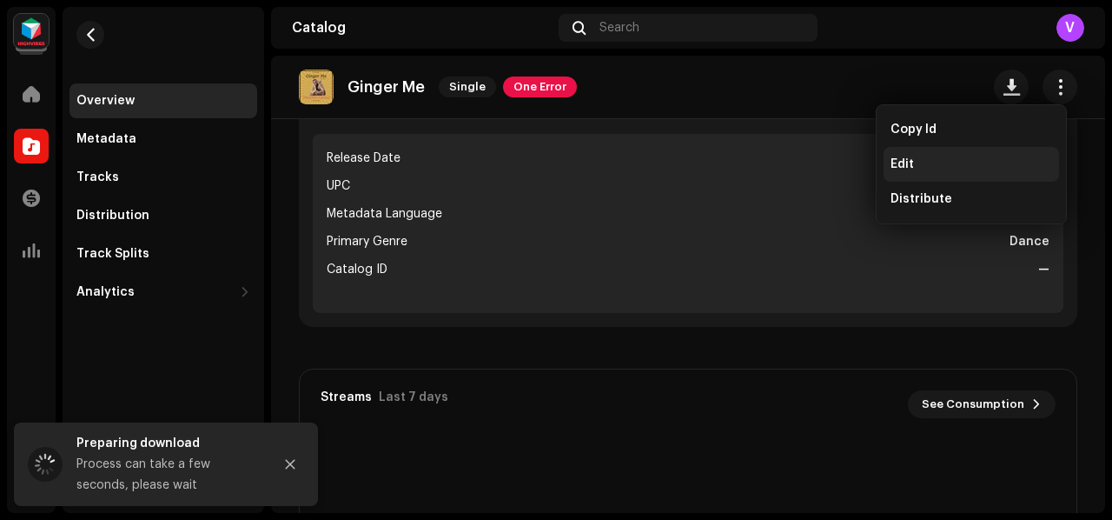
click at [952, 163] on div "Edit" at bounding box center [972, 164] width 162 height 14
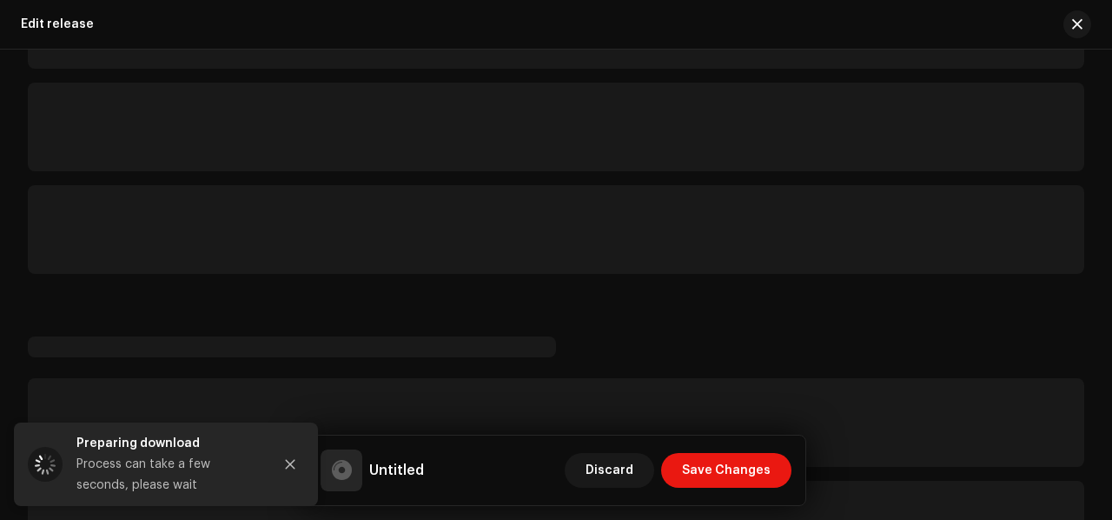
scroll to position [348, 0]
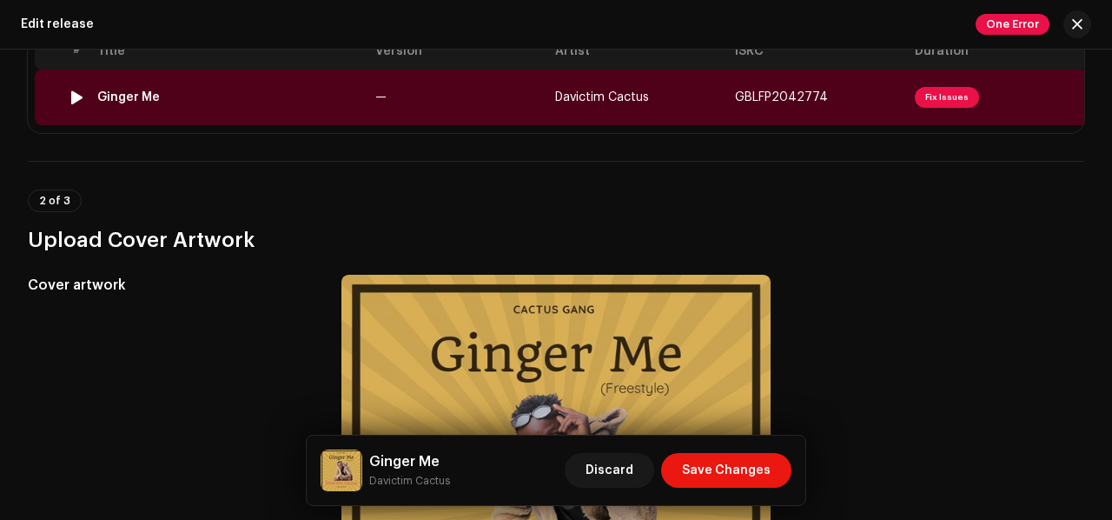
scroll to position [280, 0]
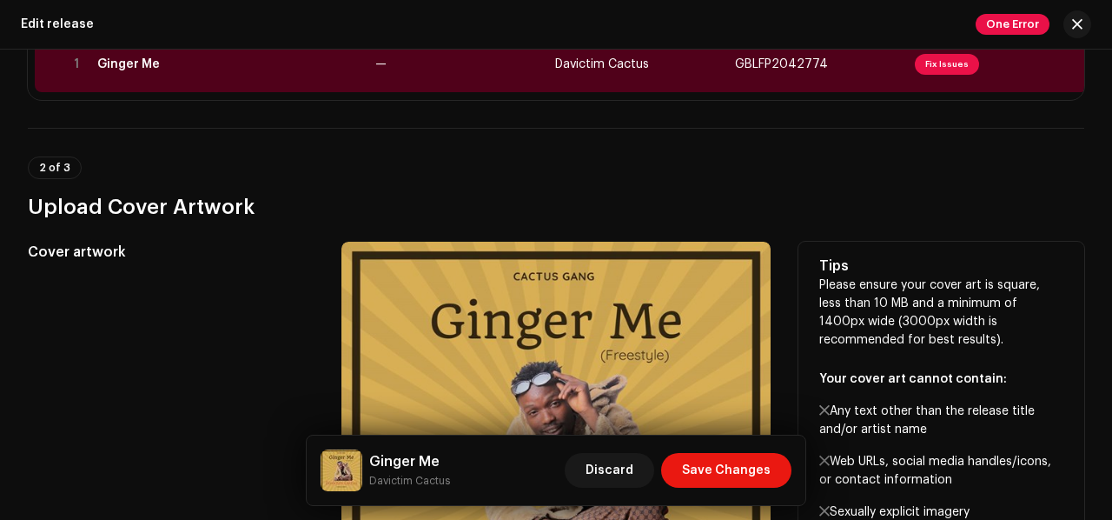
drag, startPoint x: 337, startPoint y: 244, endPoint x: 247, endPoint y: 255, distance: 91.1
click at [247, 255] on h5 "Cover artwork" at bounding box center [171, 252] width 286 height 21
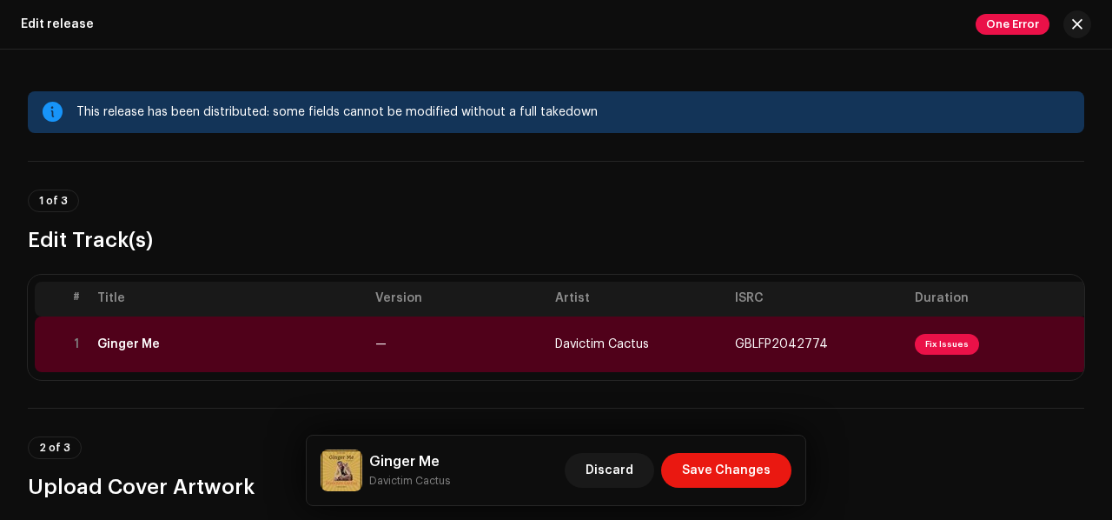
scroll to position [0, 17]
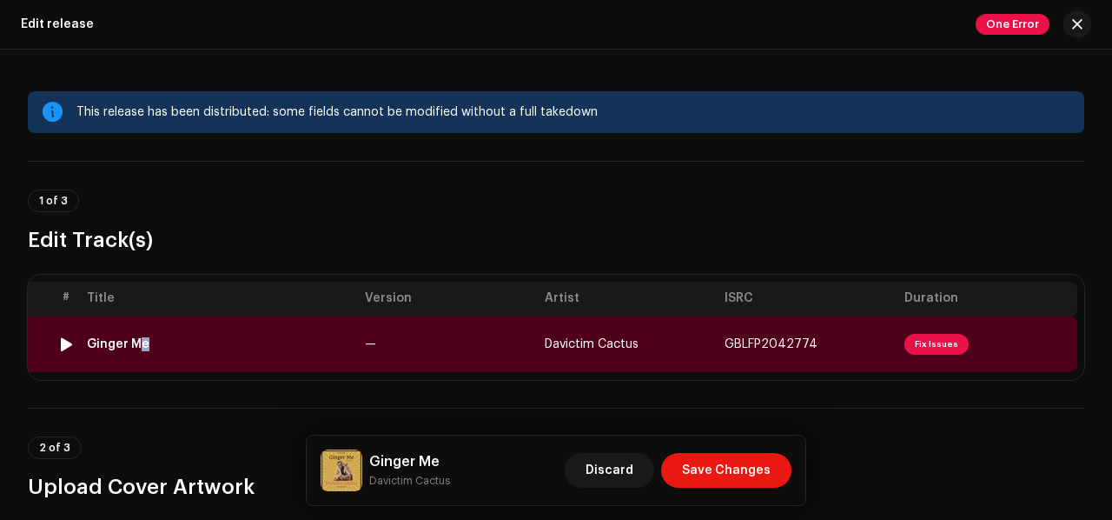
click at [129, 345] on div "Ginger Me" at bounding box center [118, 344] width 63 height 14
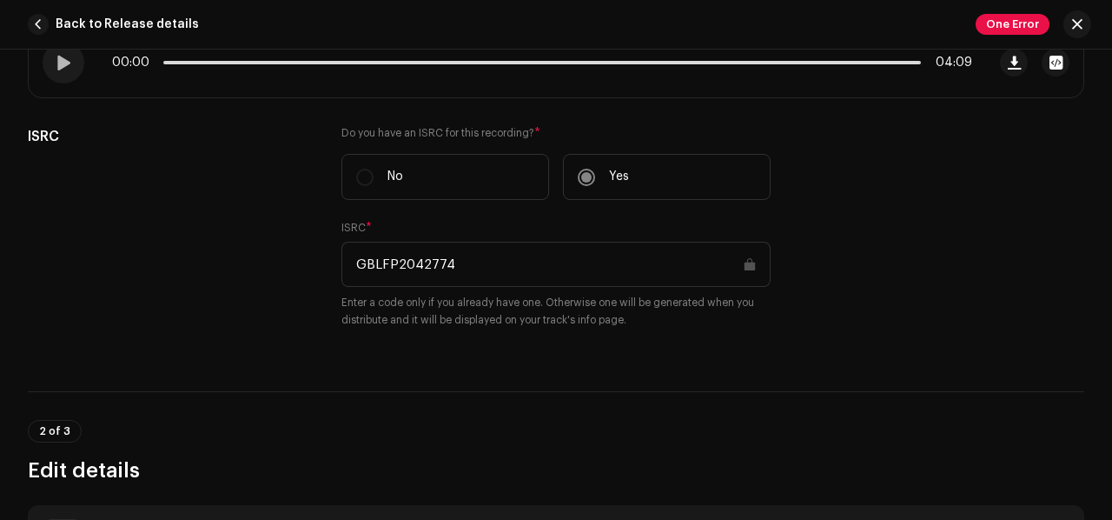
scroll to position [46, 0]
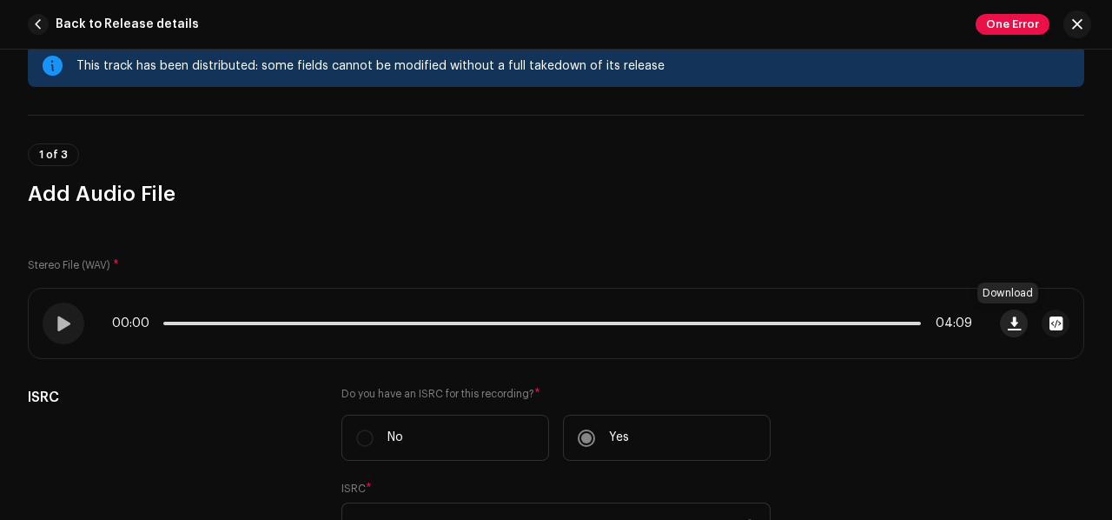
click at [1012, 325] on span "button" at bounding box center [1014, 323] width 13 height 14
